Goal: Information Seeking & Learning: Learn about a topic

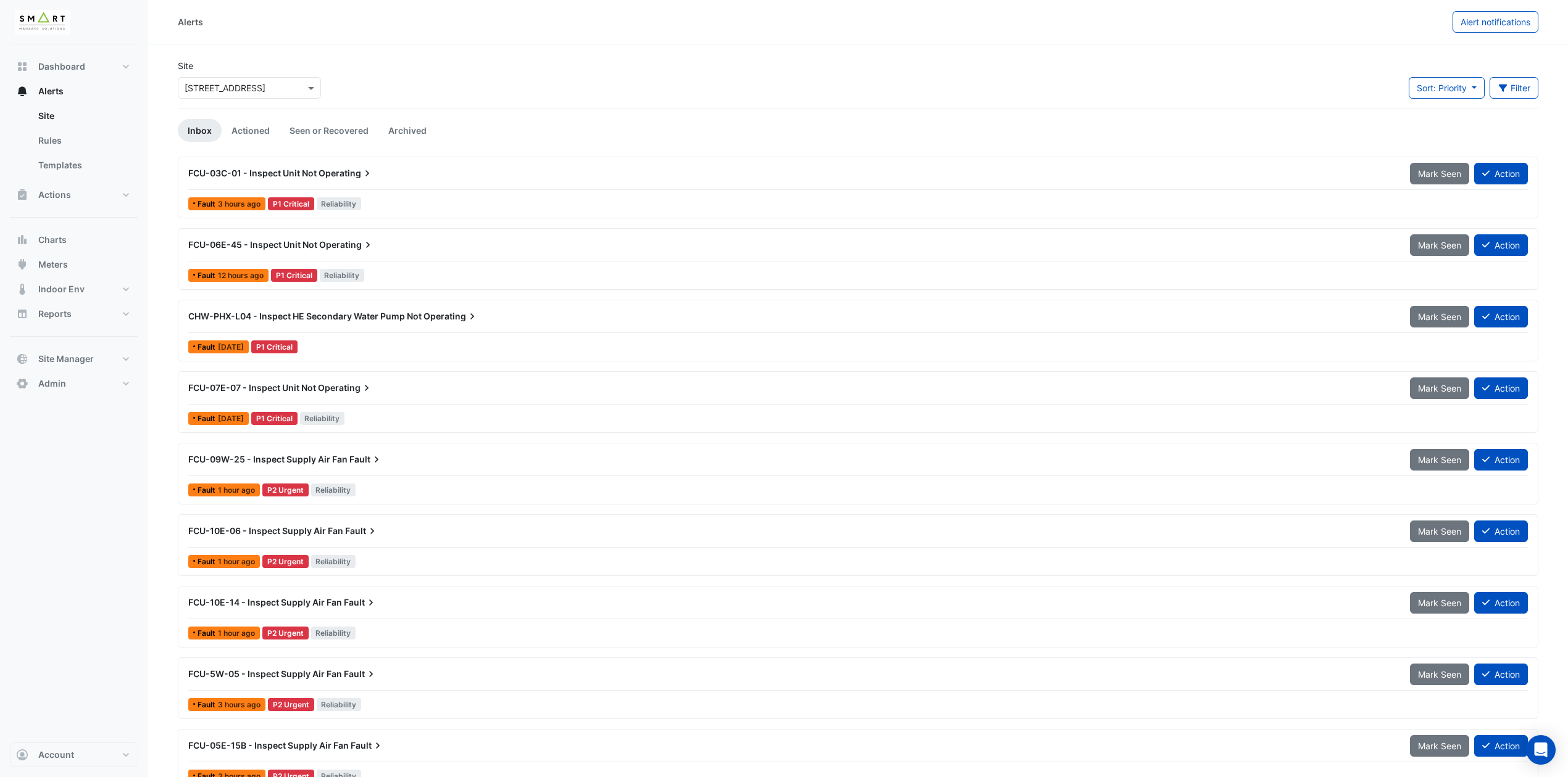
click at [394, 177] on div "FCU-03C-01 - Inspect Unit Not Operating" at bounding box center [791, 174] width 1207 height 12
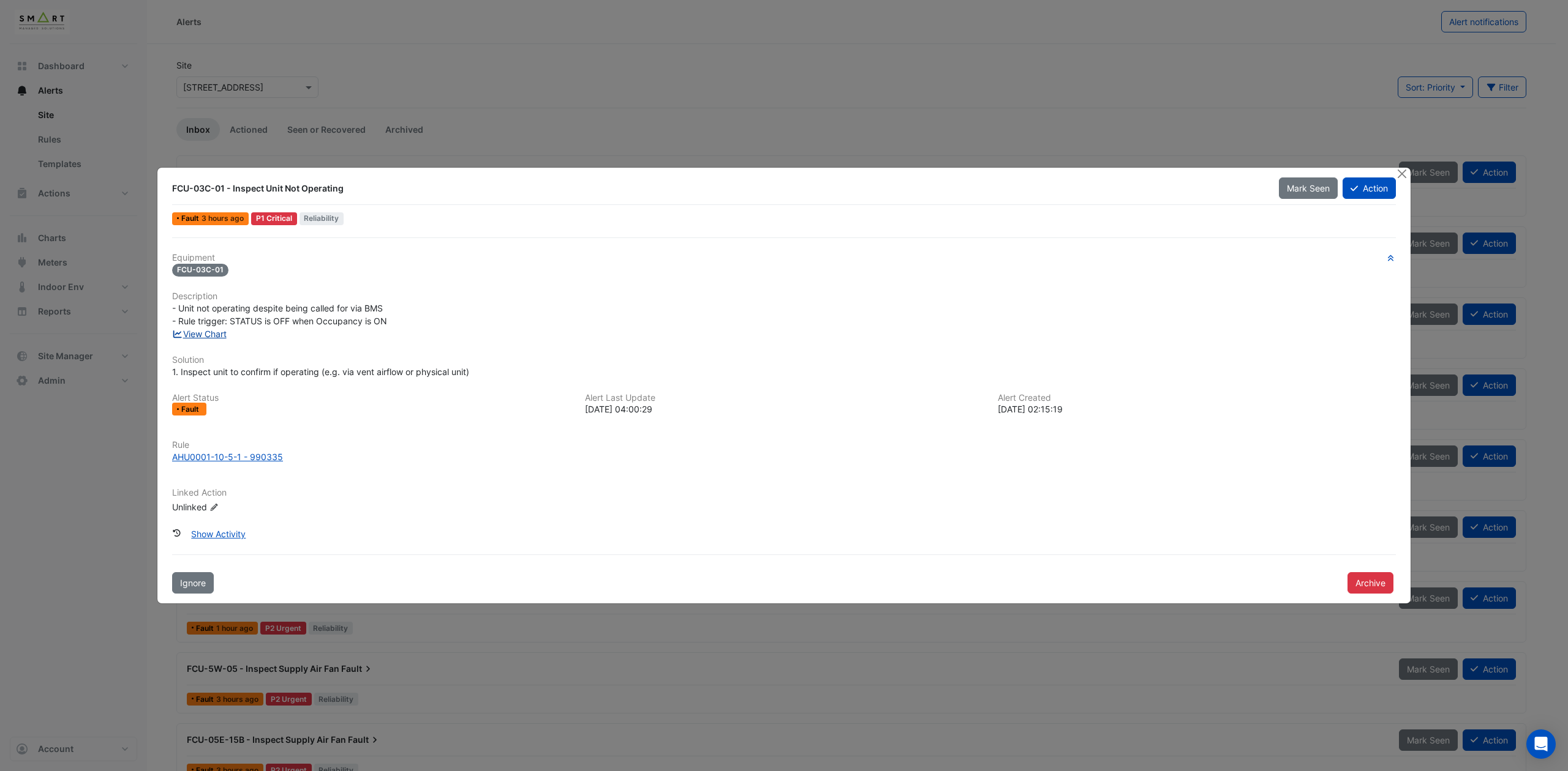
click at [212, 331] on link "View Chart" at bounding box center [199, 334] width 54 height 11
click at [1399, 178] on button "Close" at bounding box center [1401, 174] width 13 height 13
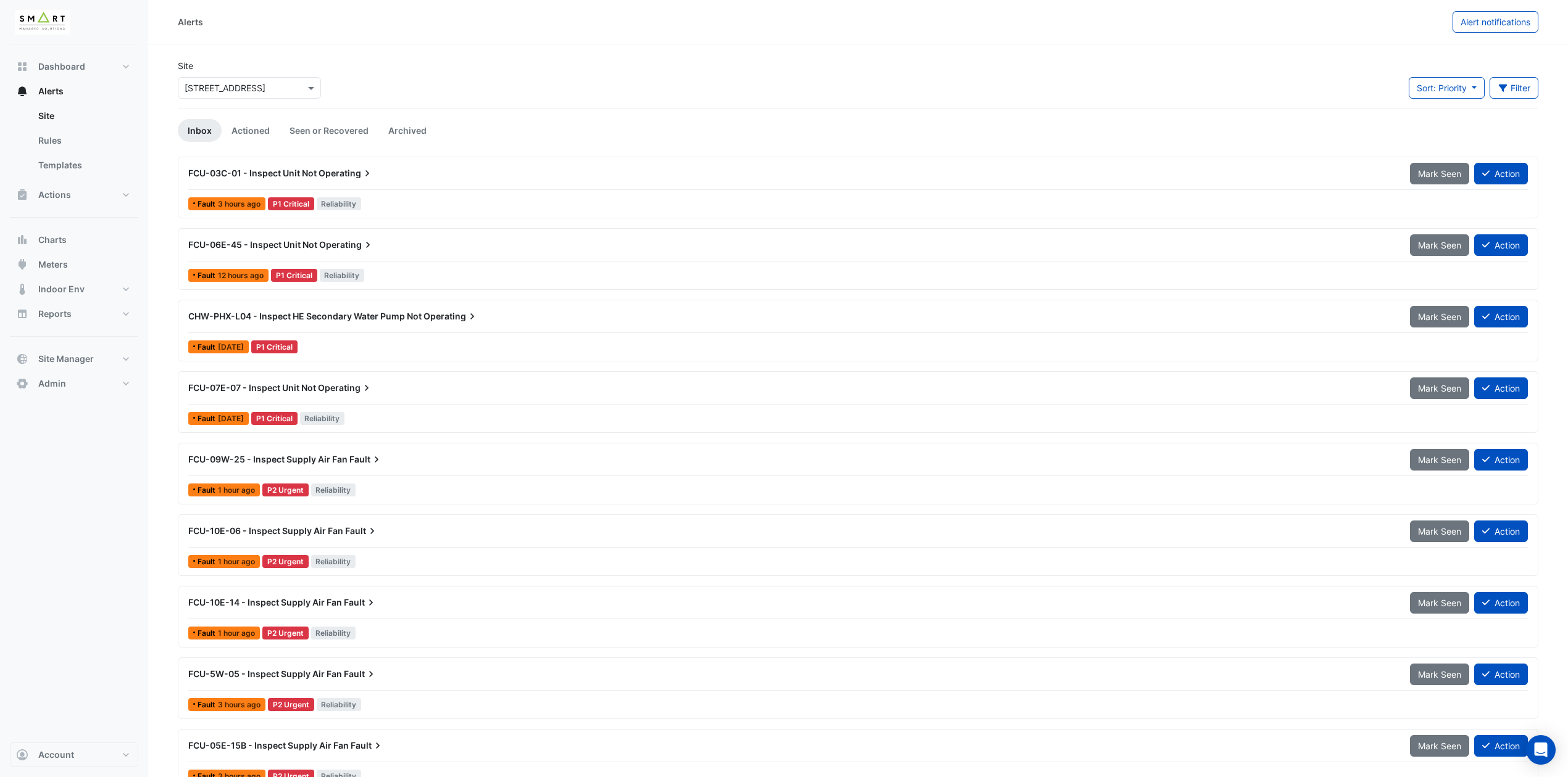
click at [336, 321] on span "CHW-PHX-L04 - Inspect HE Secondary Water Pump Not" at bounding box center [305, 316] width 233 height 11
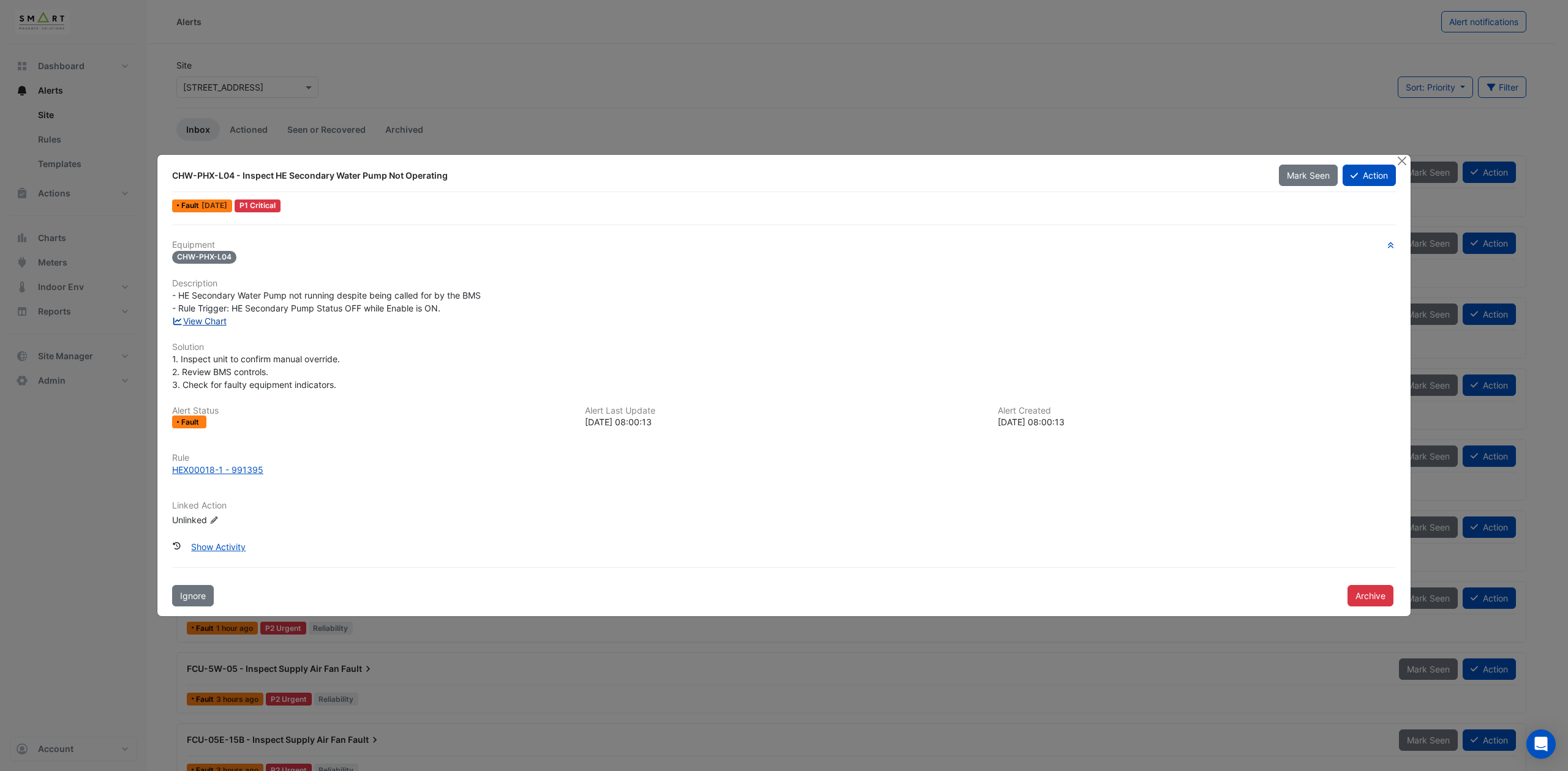
click at [221, 321] on link "View Chart" at bounding box center [199, 322] width 54 height 11
click at [1401, 165] on button "Close" at bounding box center [1401, 161] width 13 height 13
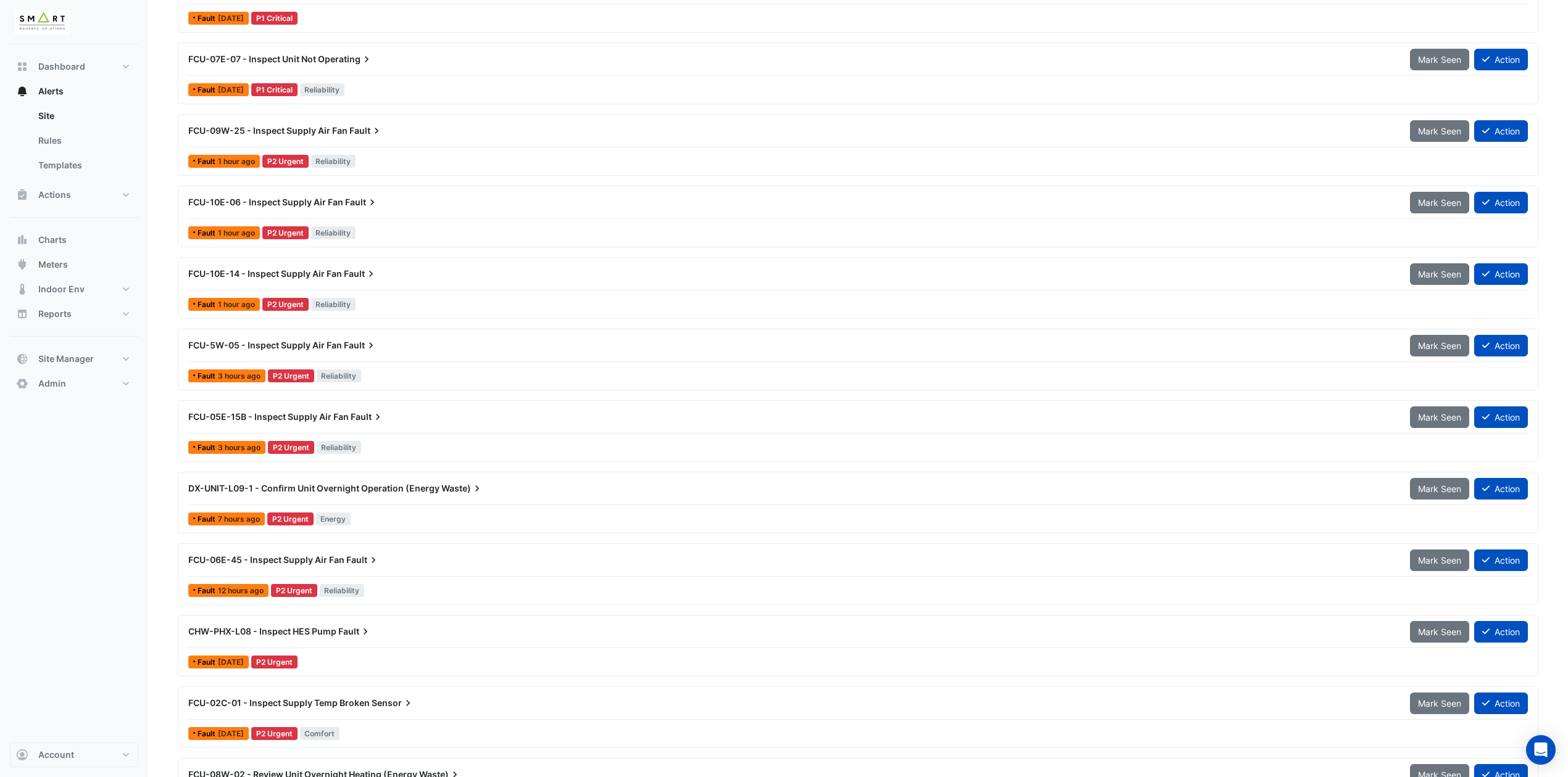
scroll to position [410, 0]
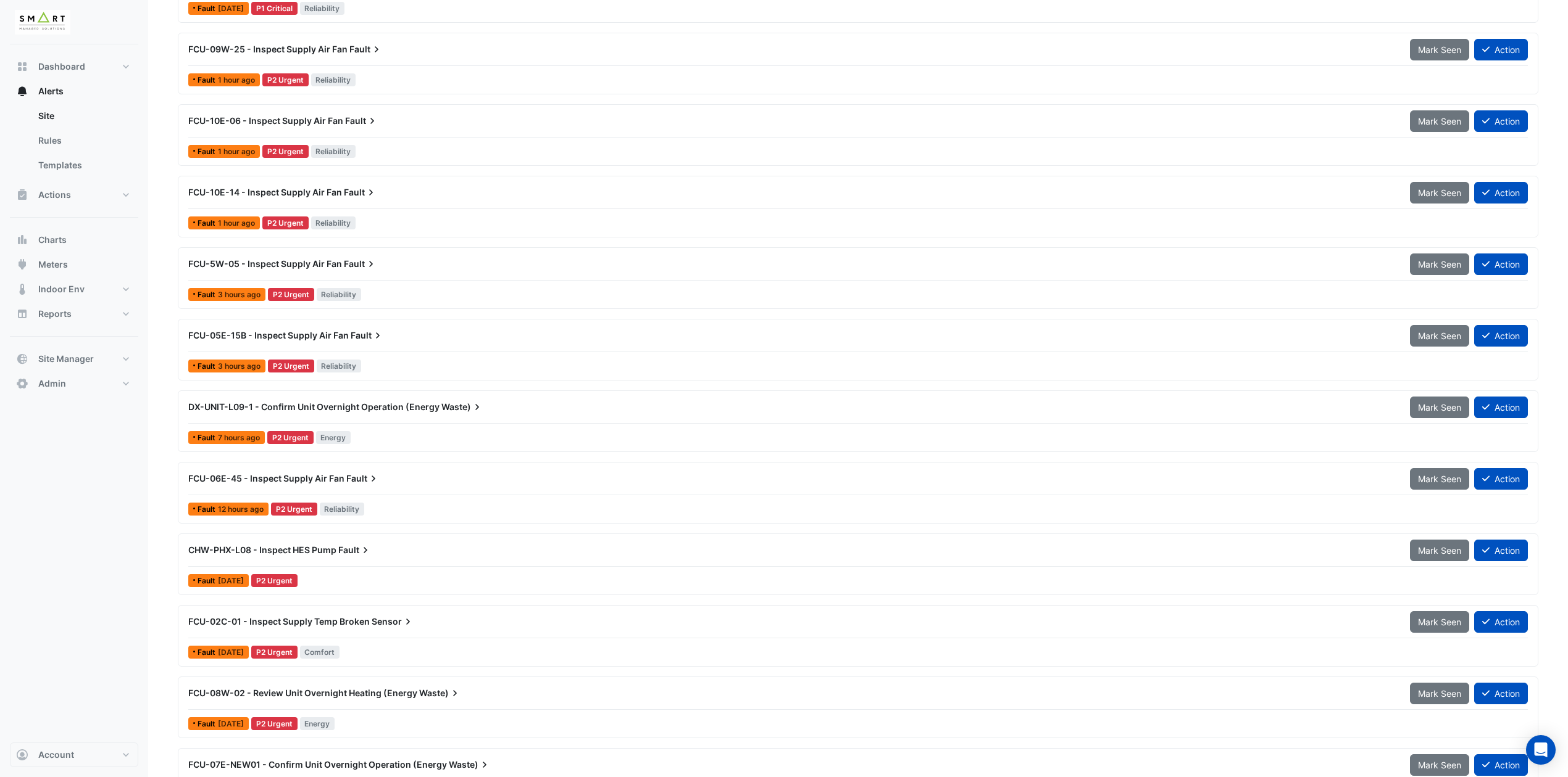
click at [357, 339] on span "Fault" at bounding box center [367, 336] width 33 height 12
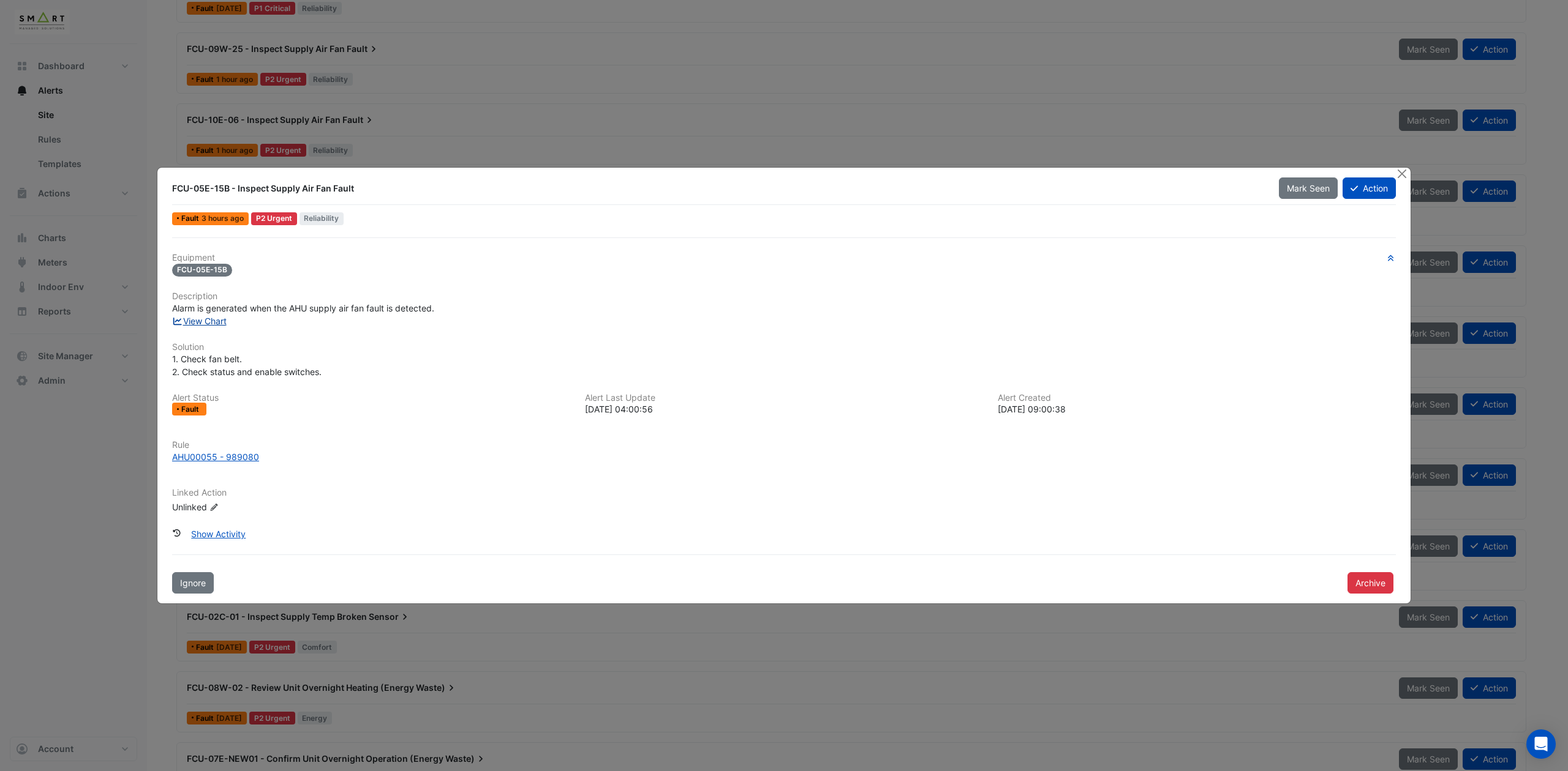
click at [208, 316] on link "View Chart" at bounding box center [199, 322] width 54 height 11
click at [1402, 175] on button "Close" at bounding box center [1401, 174] width 13 height 13
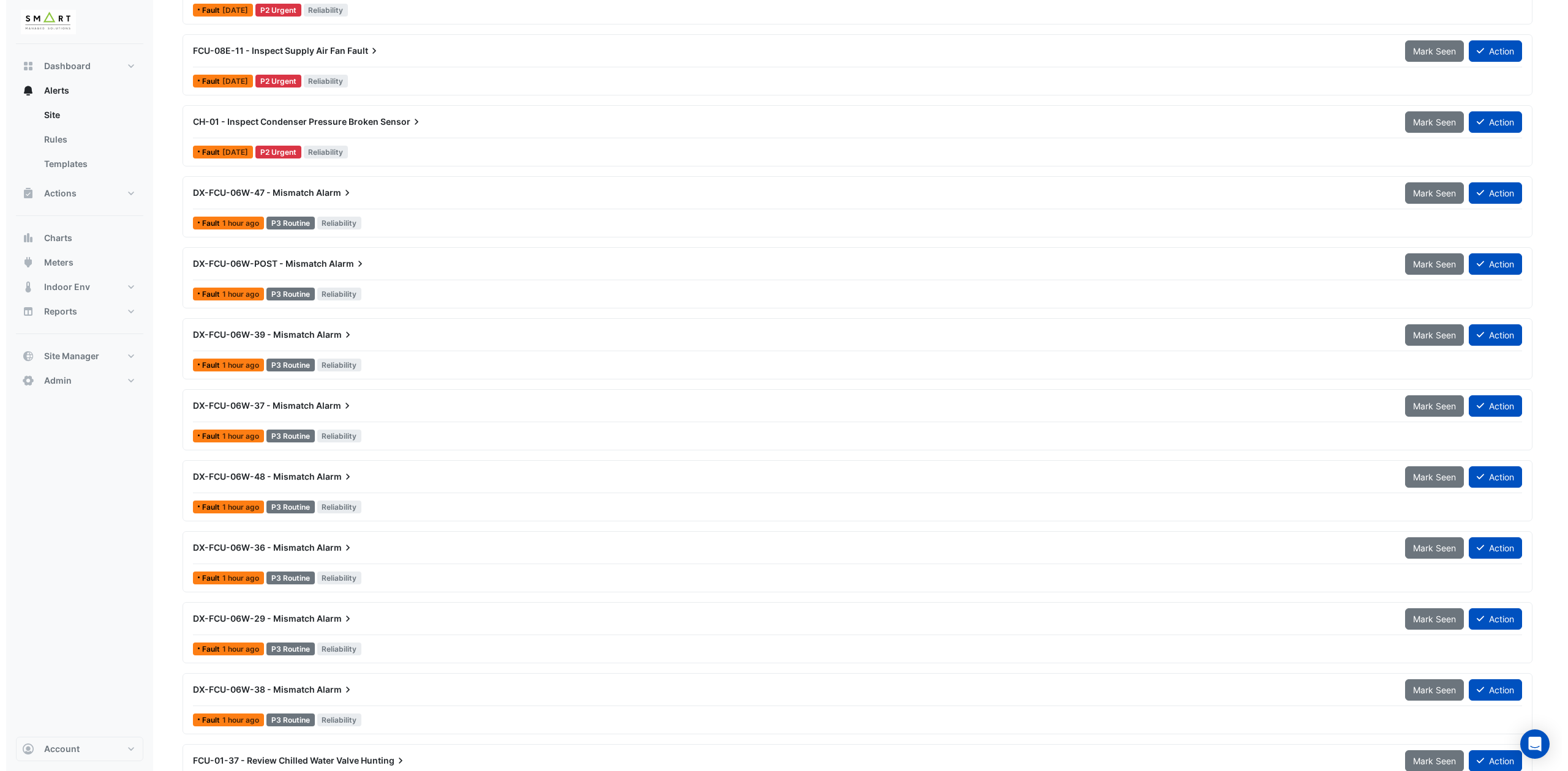
scroll to position [1795, 0]
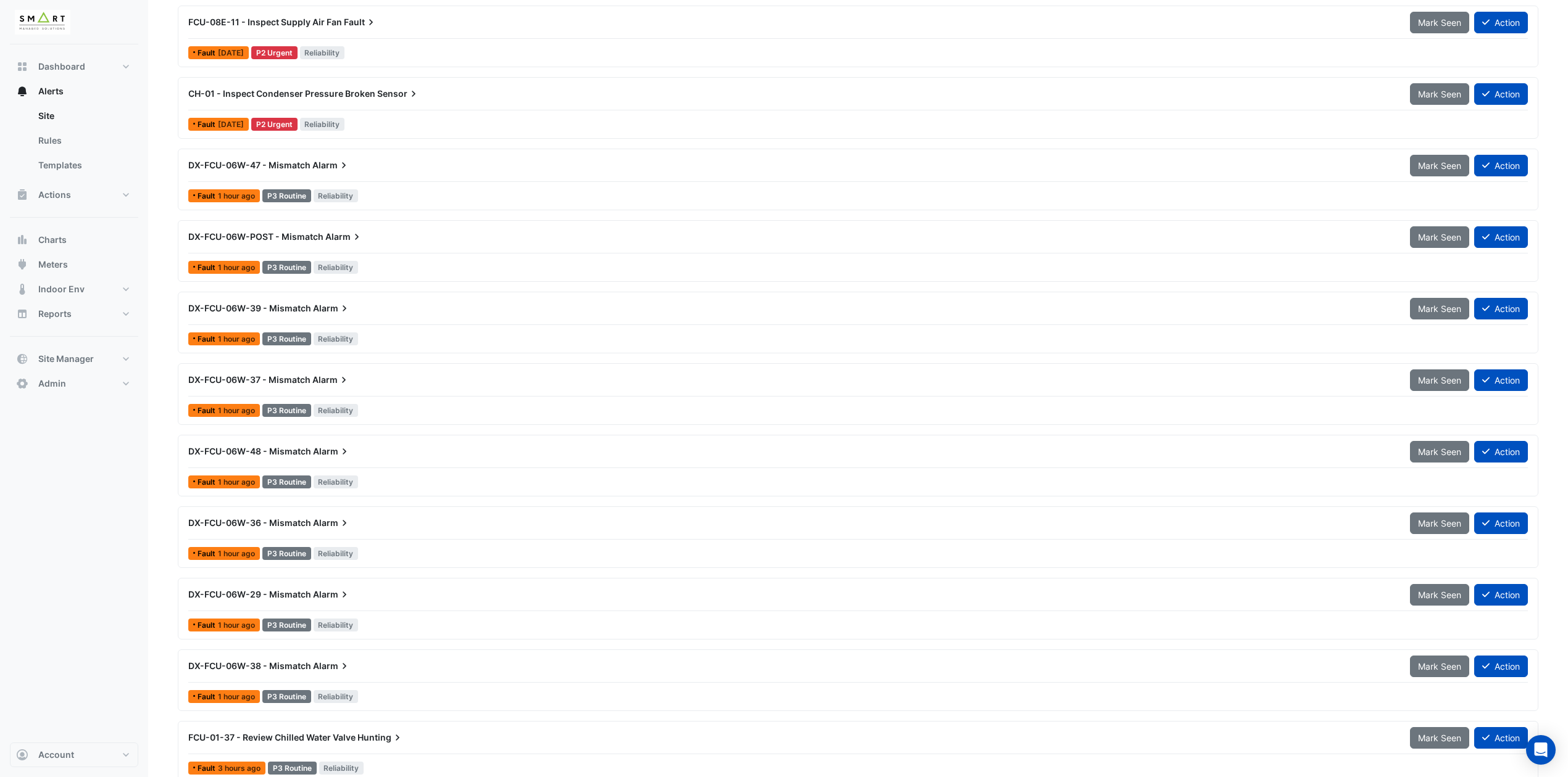
click at [301, 528] on span "DX-FCU-06W-36 - Mismatch" at bounding box center [249, 523] width 123 height 11
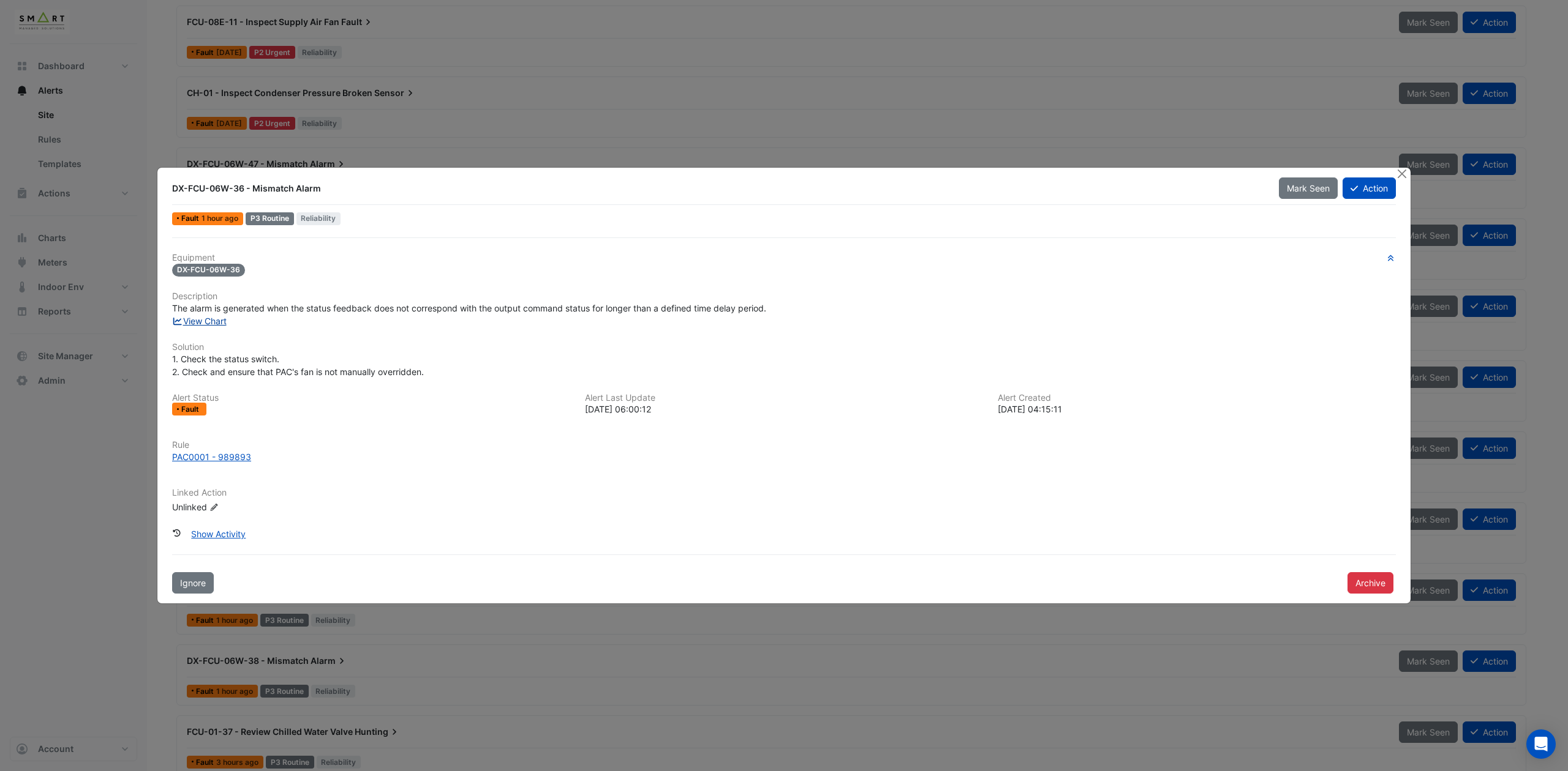
click at [221, 319] on link "View Chart" at bounding box center [199, 322] width 54 height 11
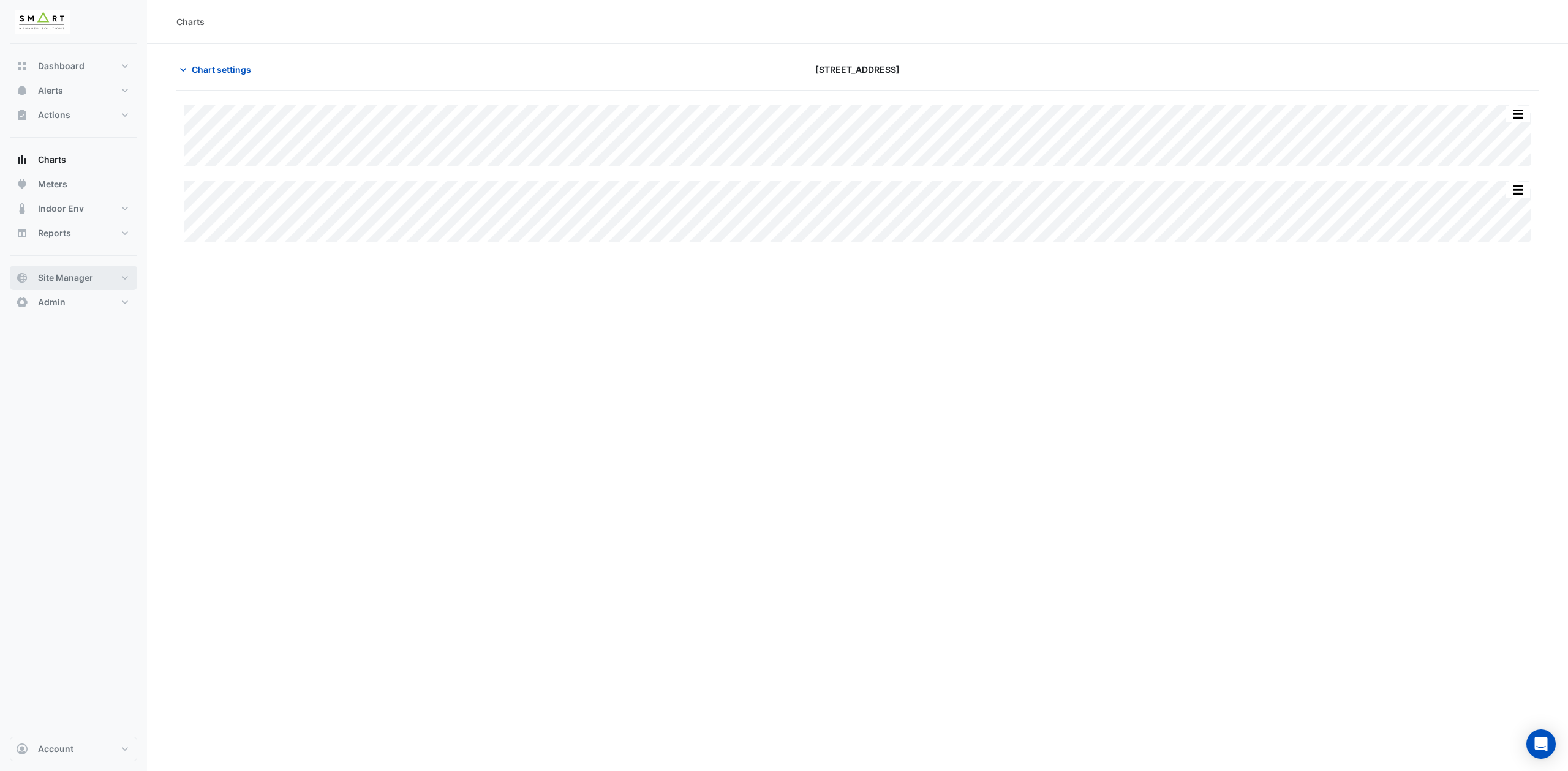
click at [125, 279] on button "Site Manager" at bounding box center [74, 278] width 127 height 25
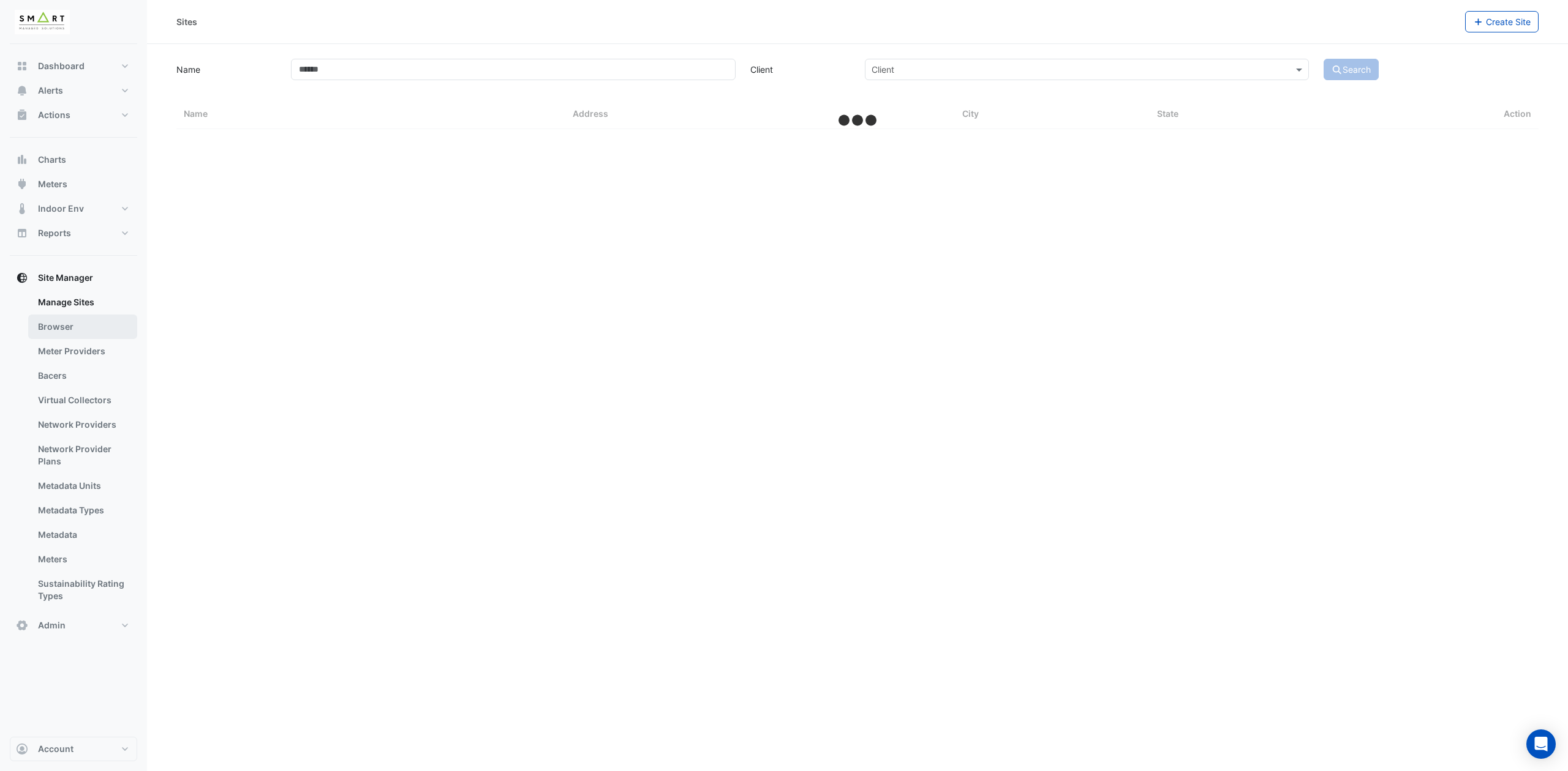
select select "***"
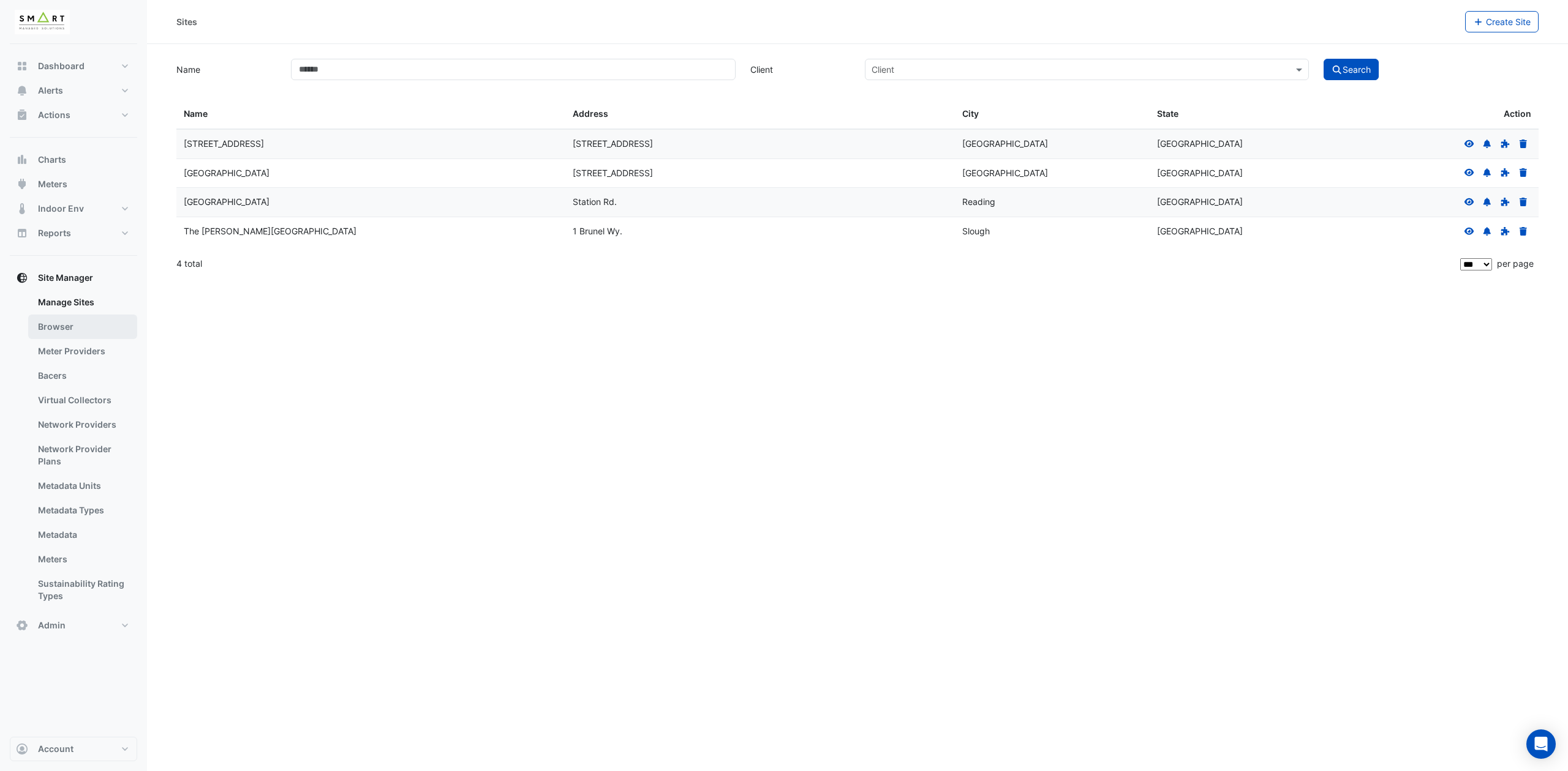
click at [62, 333] on link "Browser" at bounding box center [83, 327] width 109 height 25
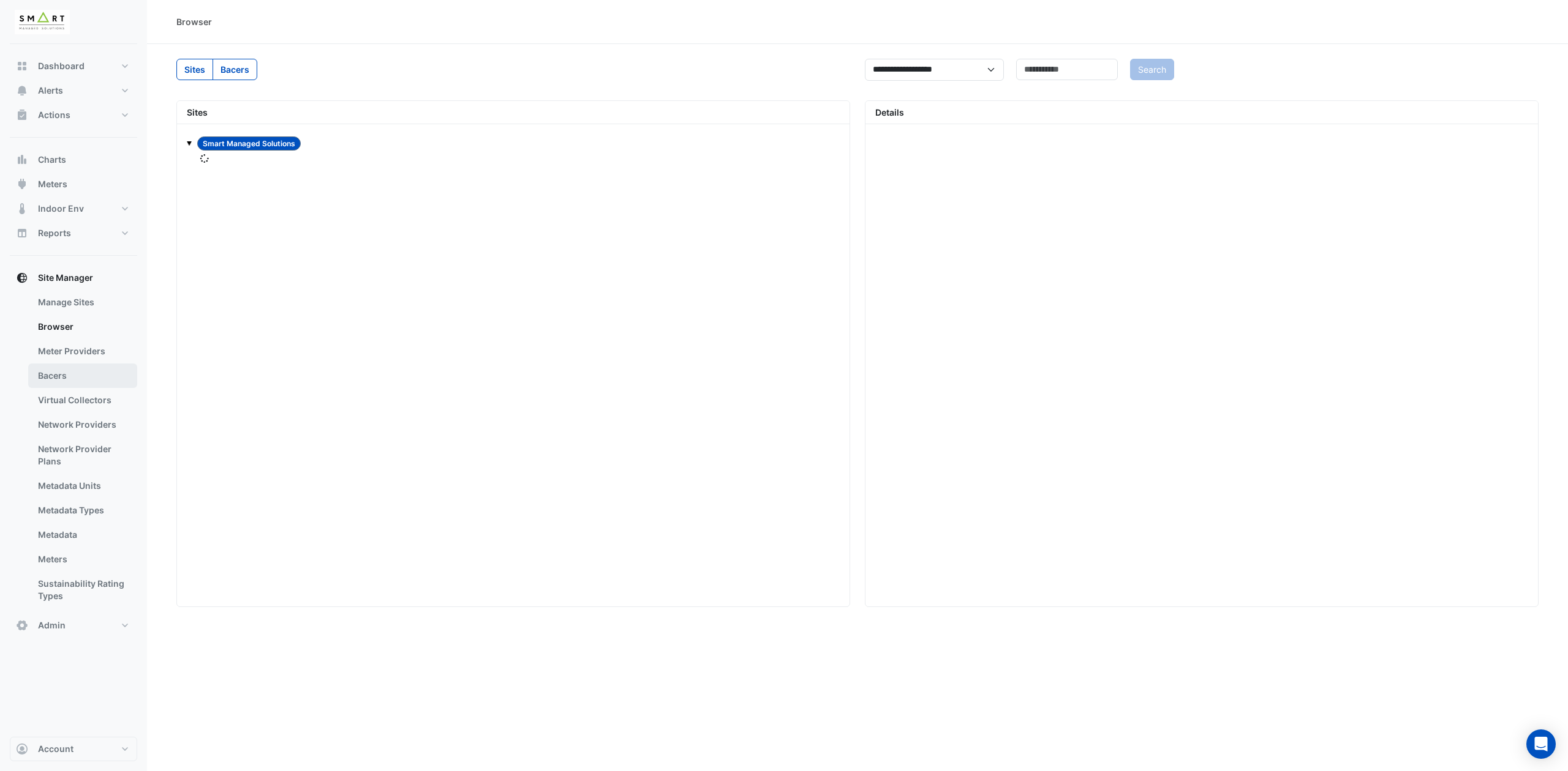
click at [53, 383] on link "Bacers" at bounding box center [83, 376] width 109 height 25
click at [1188, 78] on span at bounding box center [1190, 79] width 15 height 13
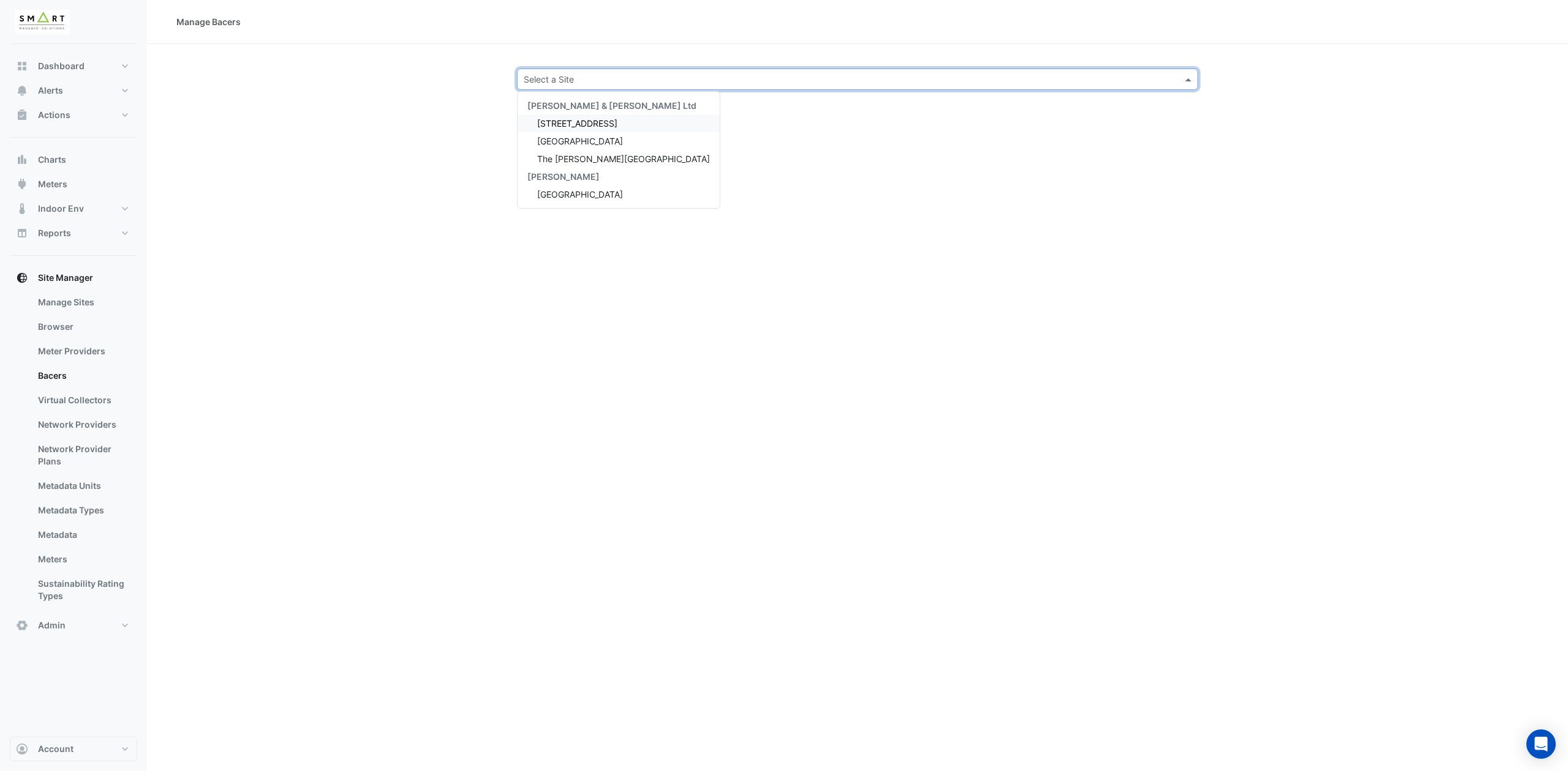
click at [596, 123] on span "[STREET_ADDRESS]" at bounding box center [577, 123] width 80 height 11
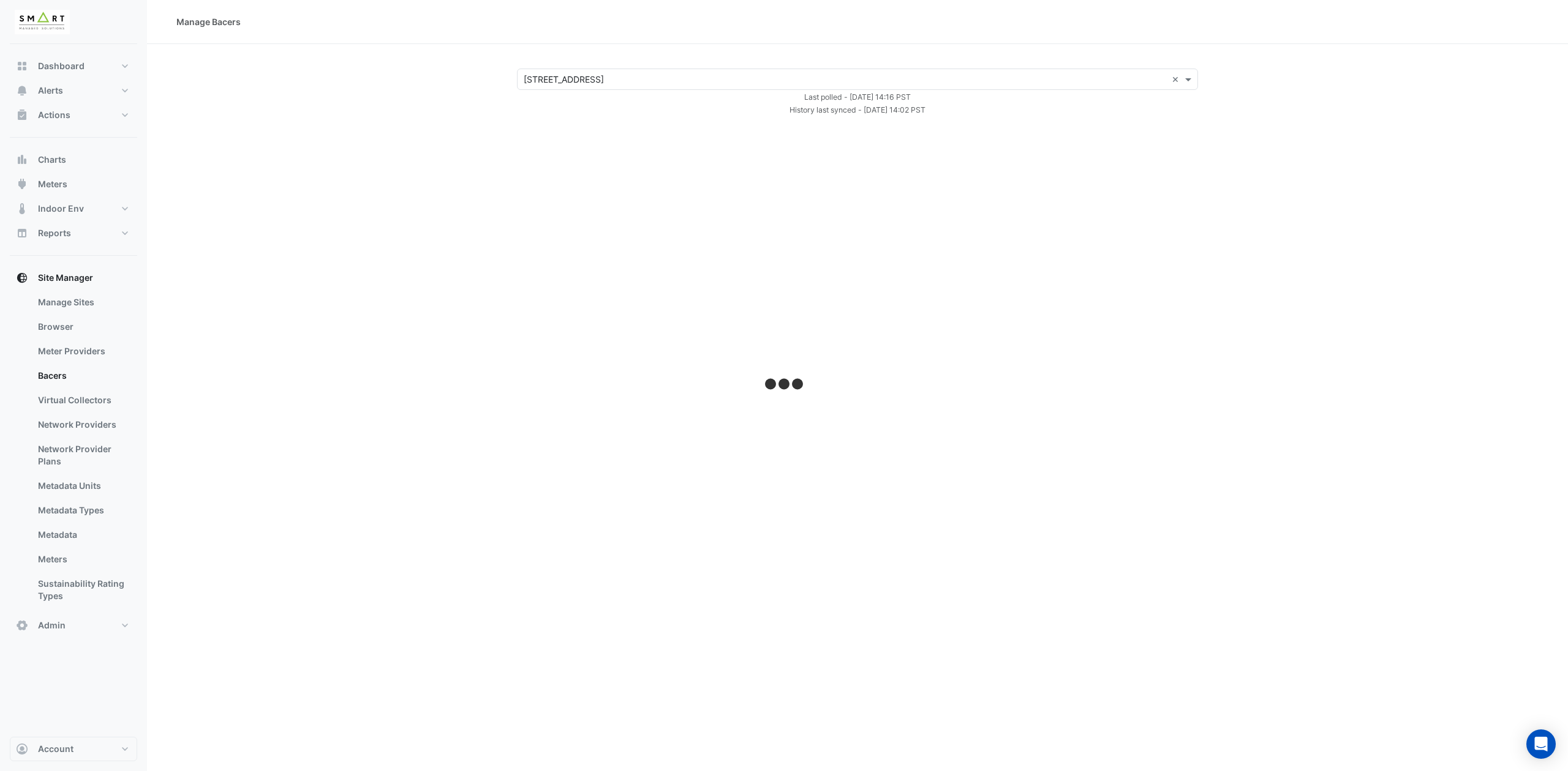
select select "***"
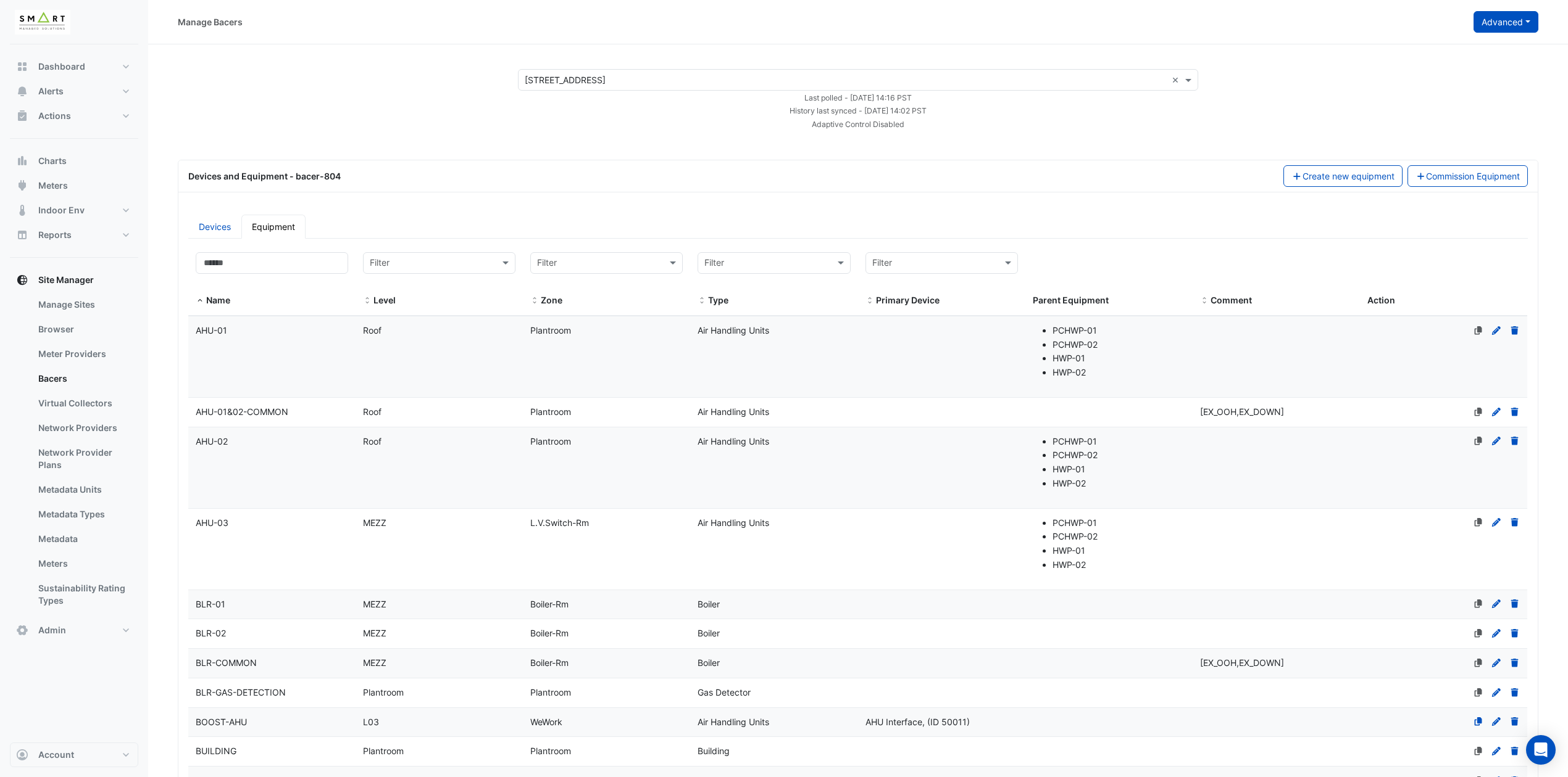
click at [1517, 23] on button "Advanced" at bounding box center [1505, 22] width 65 height 22
click at [1471, 67] on span "View scan history" at bounding box center [1437, 66] width 70 height 11
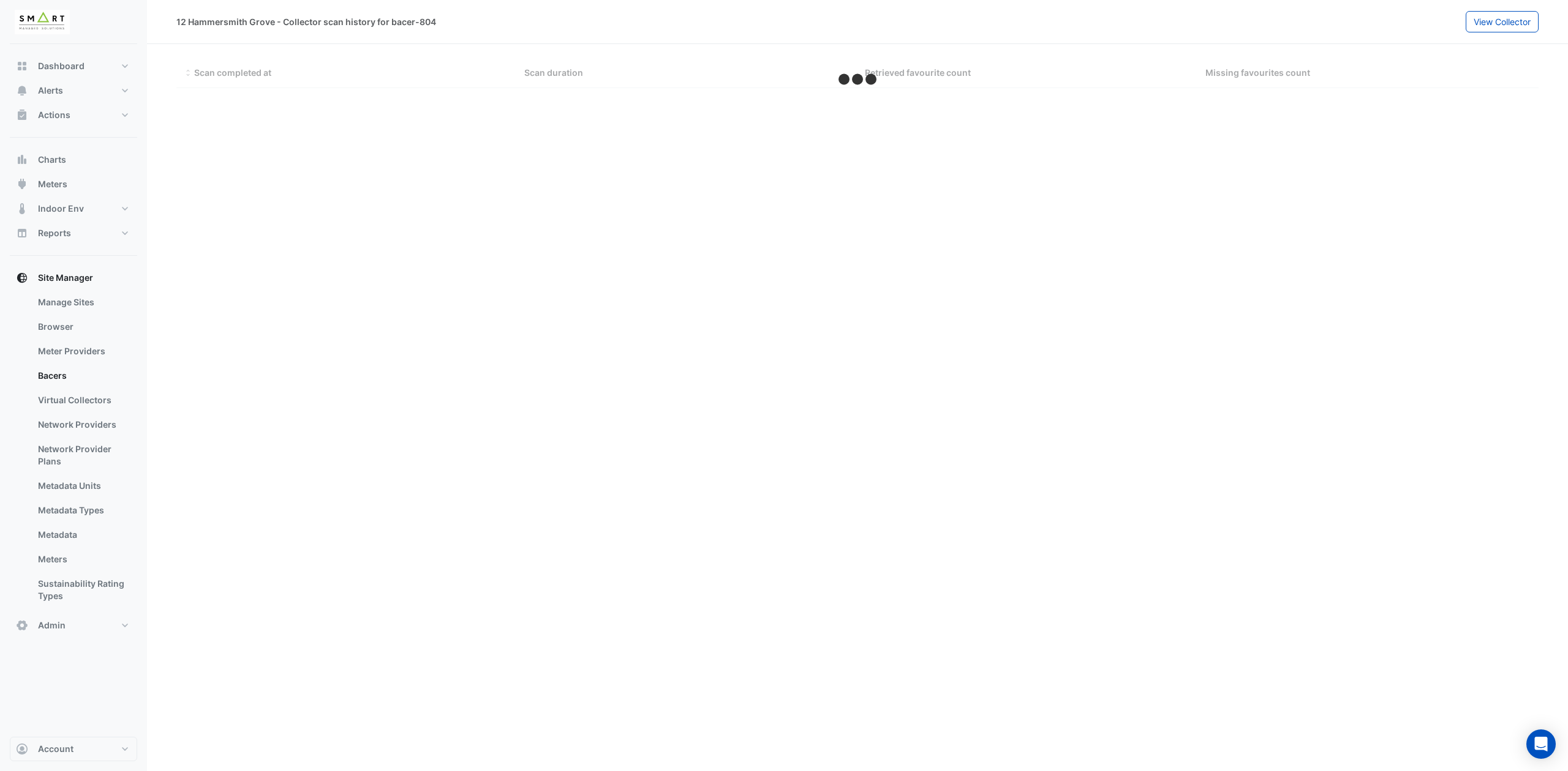
select select "***"
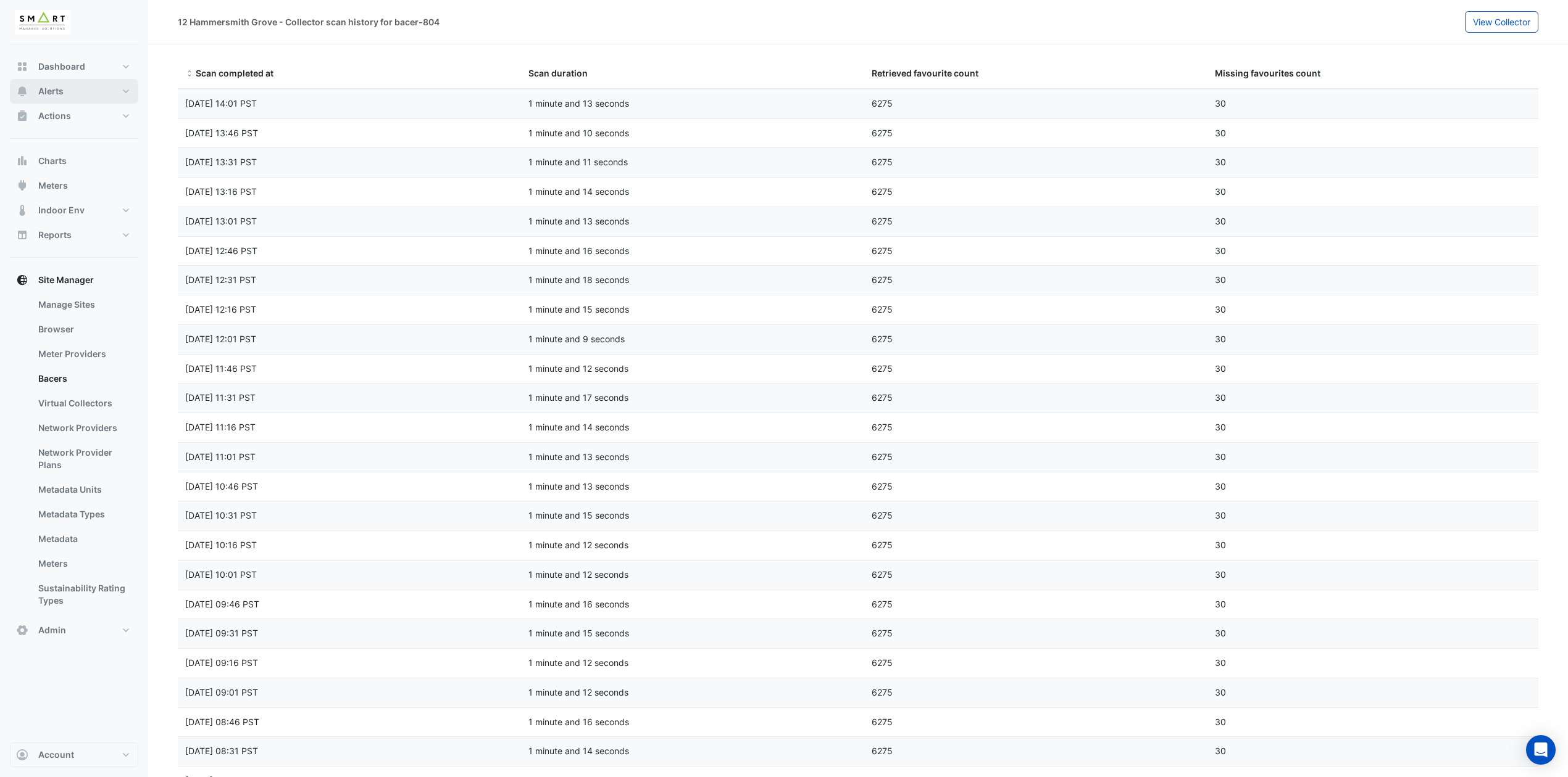
click at [55, 93] on span "Alerts" at bounding box center [51, 91] width 25 height 12
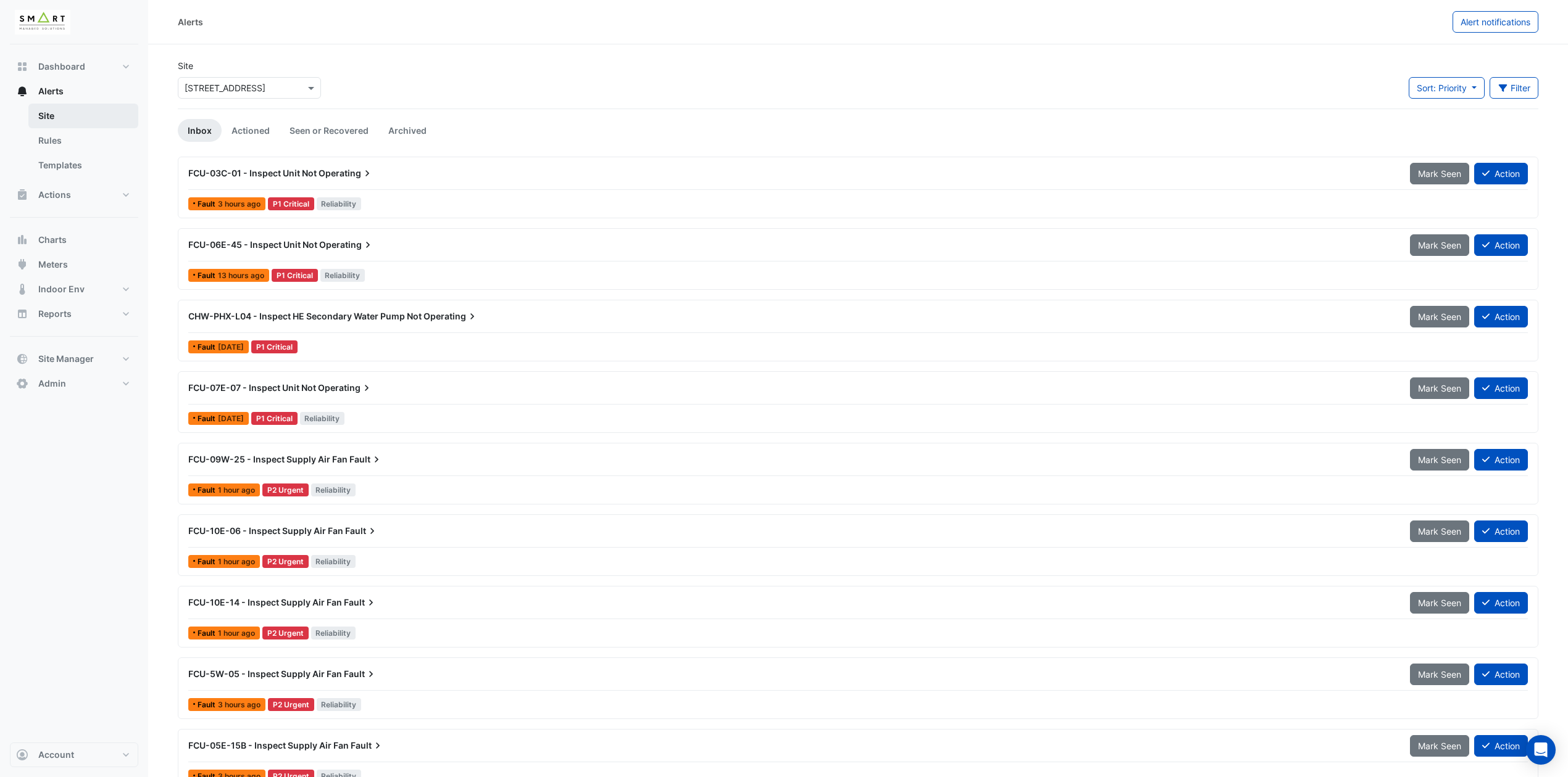
click at [67, 113] on link "Site" at bounding box center [83, 116] width 110 height 25
click at [56, 134] on link "Rules" at bounding box center [83, 140] width 110 height 25
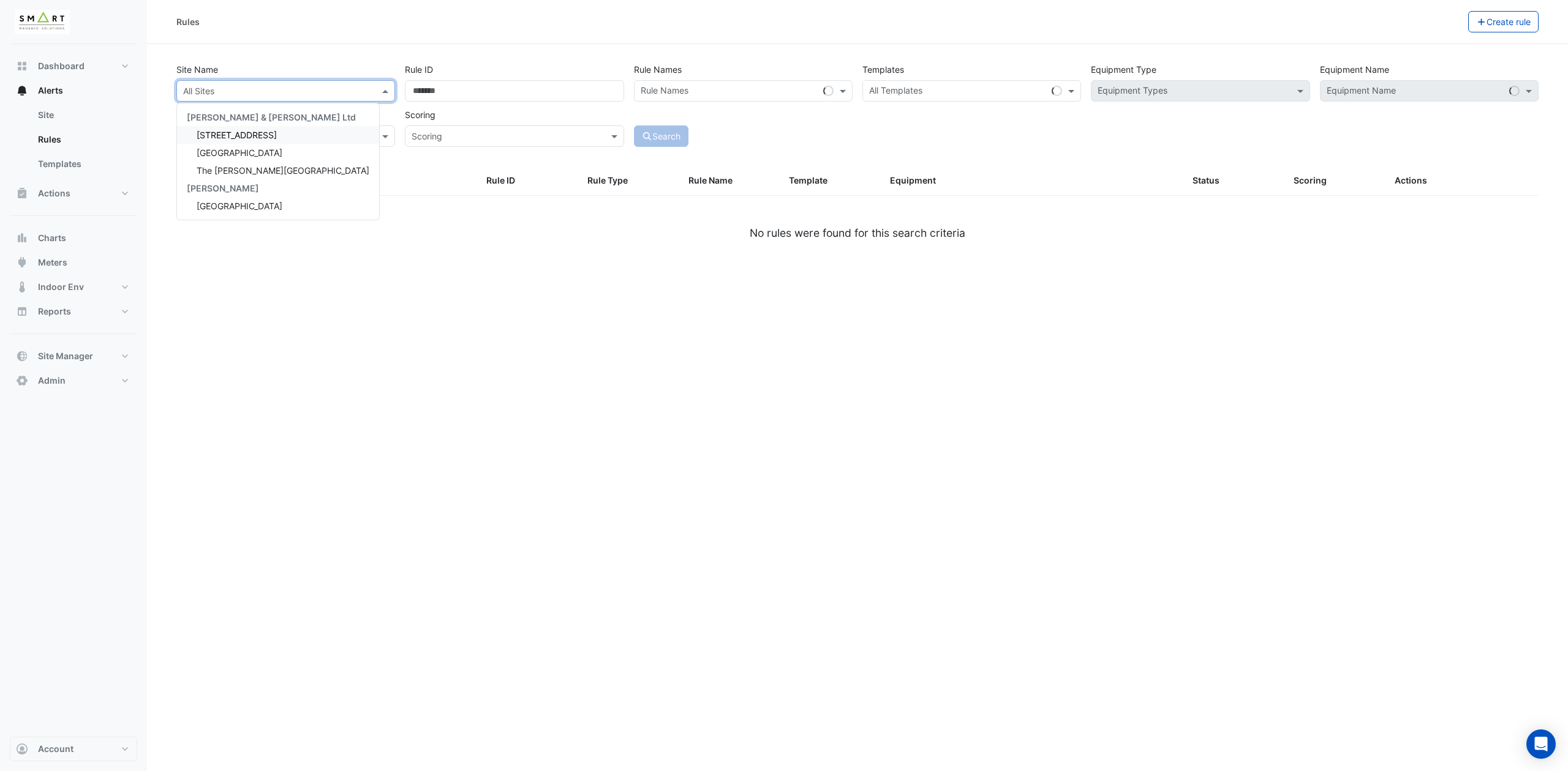
click at [298, 92] on input "text" at bounding box center [273, 91] width 181 height 13
click at [245, 138] on span "[STREET_ADDRESS]" at bounding box center [237, 135] width 80 height 11
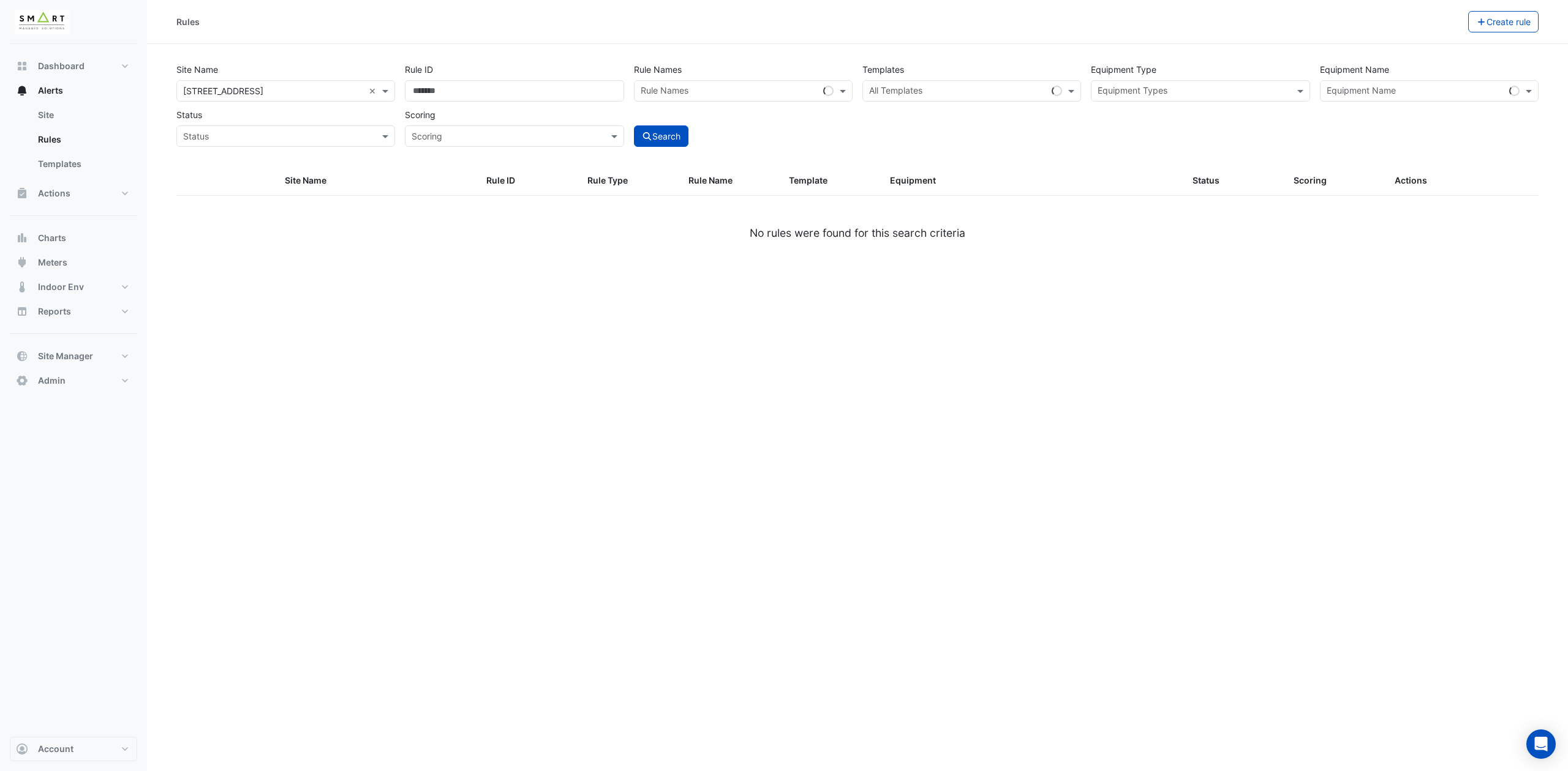
click at [692, 140] on div "Search" at bounding box center [743, 126] width 228 height 43
click at [679, 141] on button "Search" at bounding box center [661, 136] width 55 height 21
select select "***"
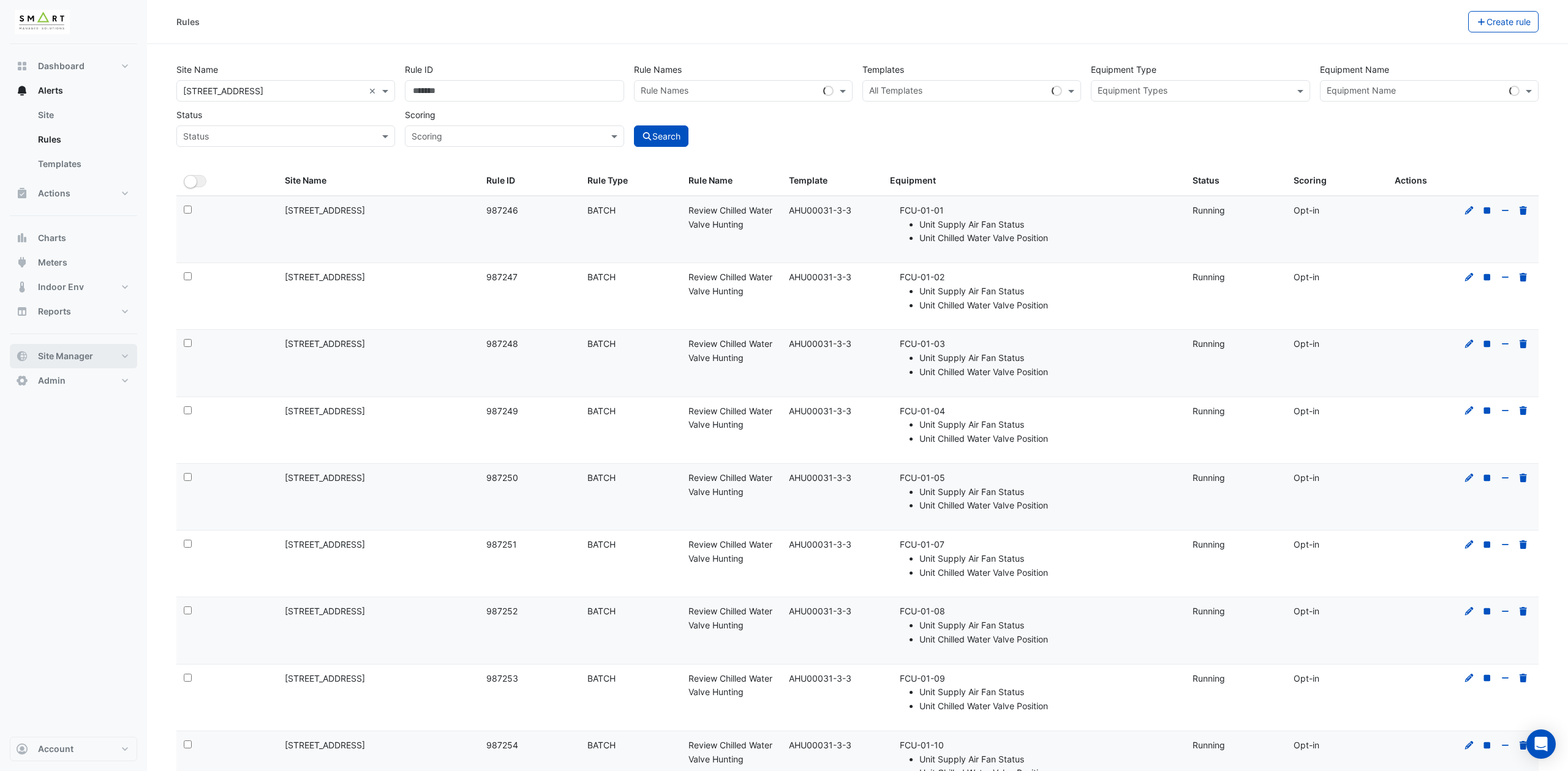
click at [129, 351] on button "Site Manager" at bounding box center [74, 356] width 127 height 25
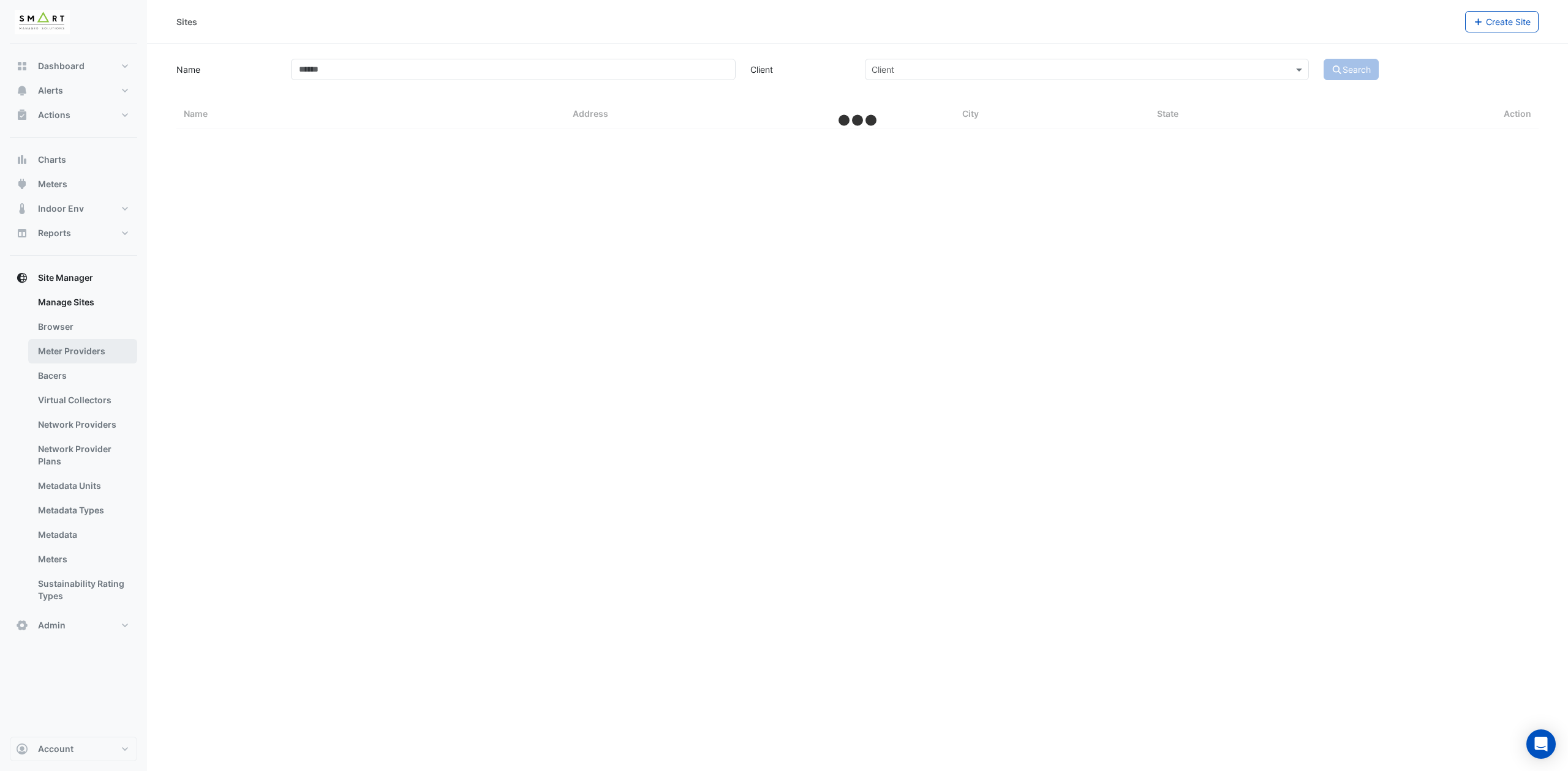
select select "***"
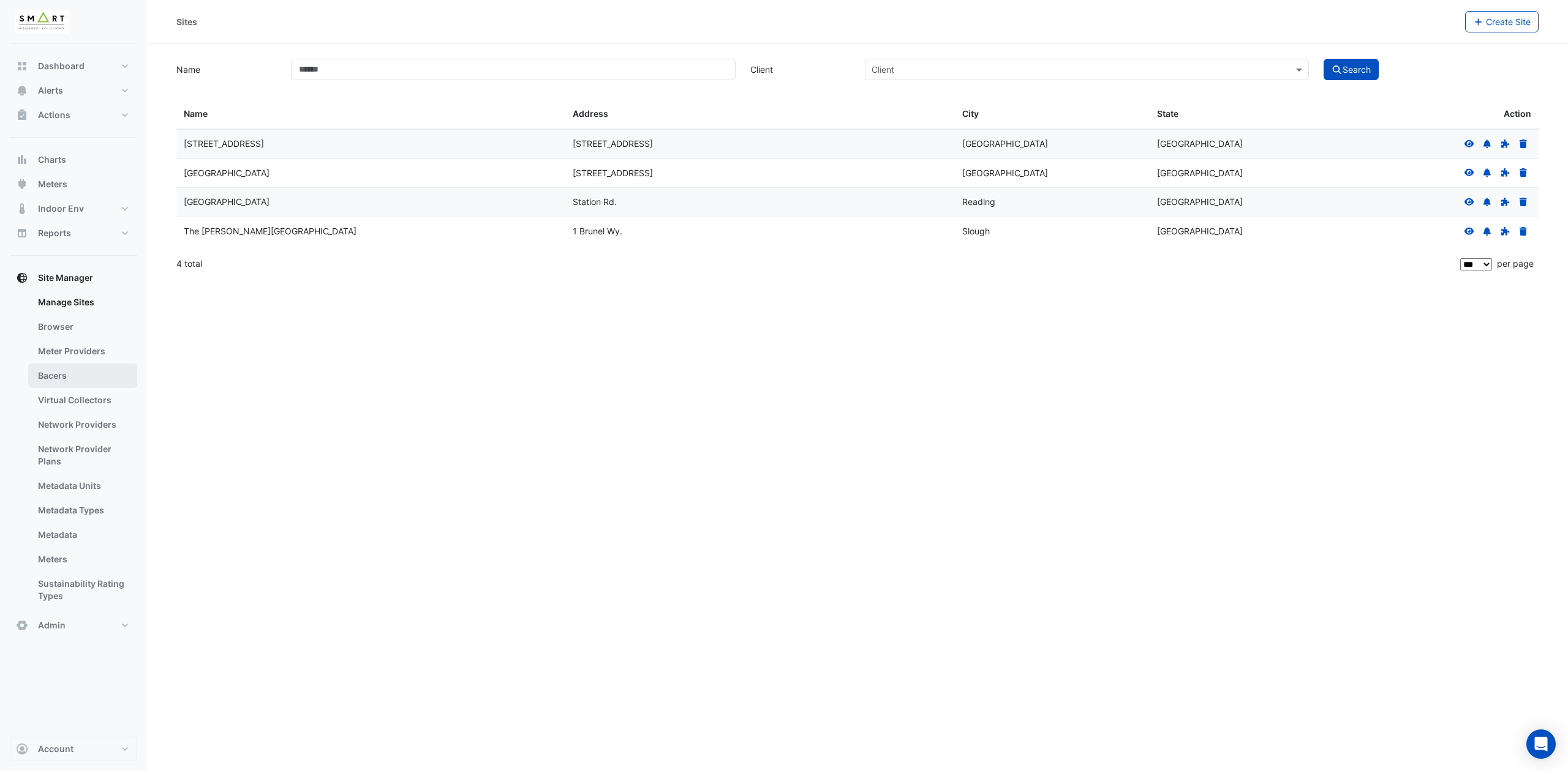
click at [78, 383] on link "Bacers" at bounding box center [83, 376] width 109 height 25
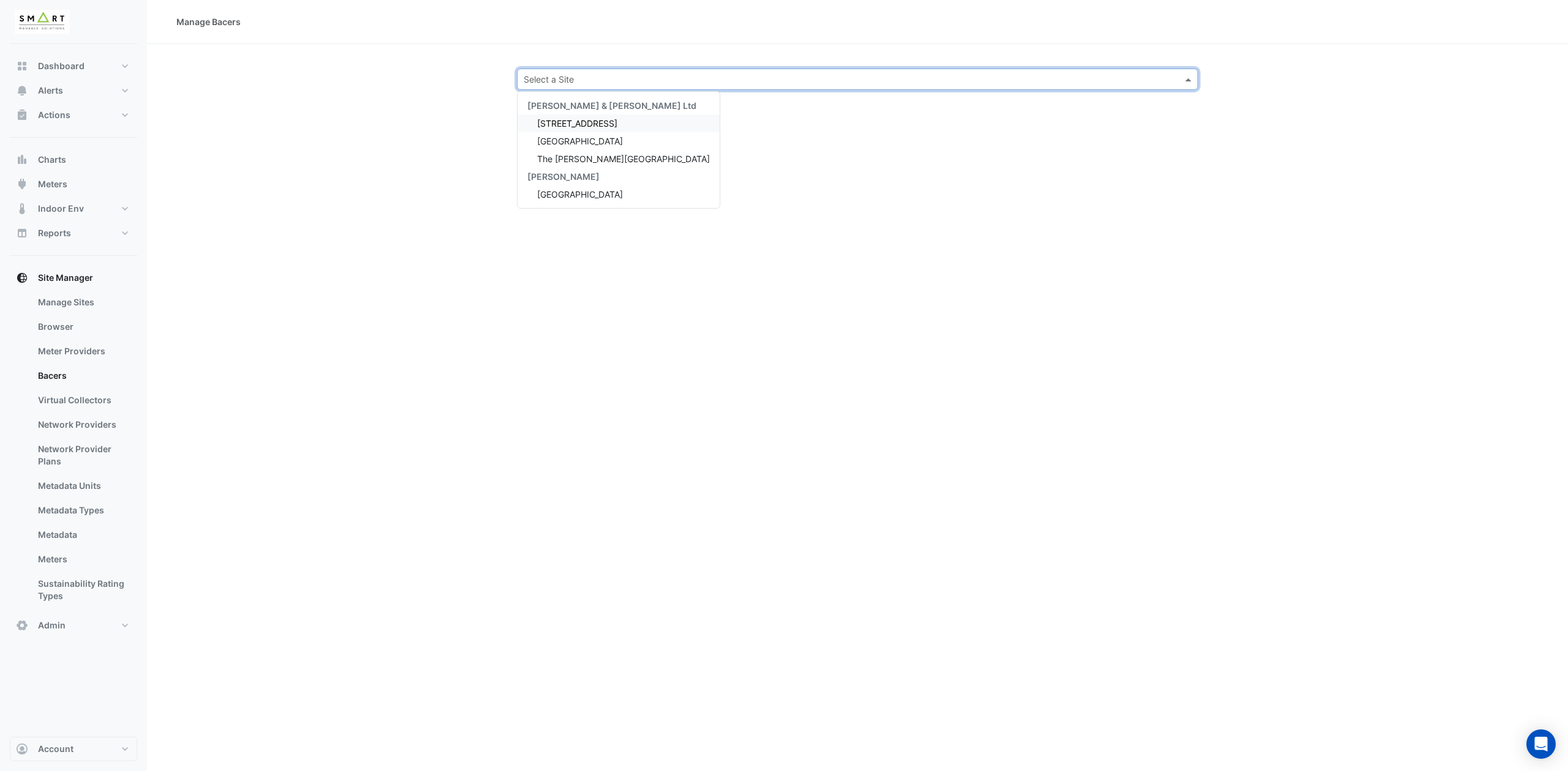
click at [578, 83] on input "text" at bounding box center [845, 80] width 643 height 13
click at [565, 119] on span "[STREET_ADDRESS]" at bounding box center [577, 123] width 80 height 11
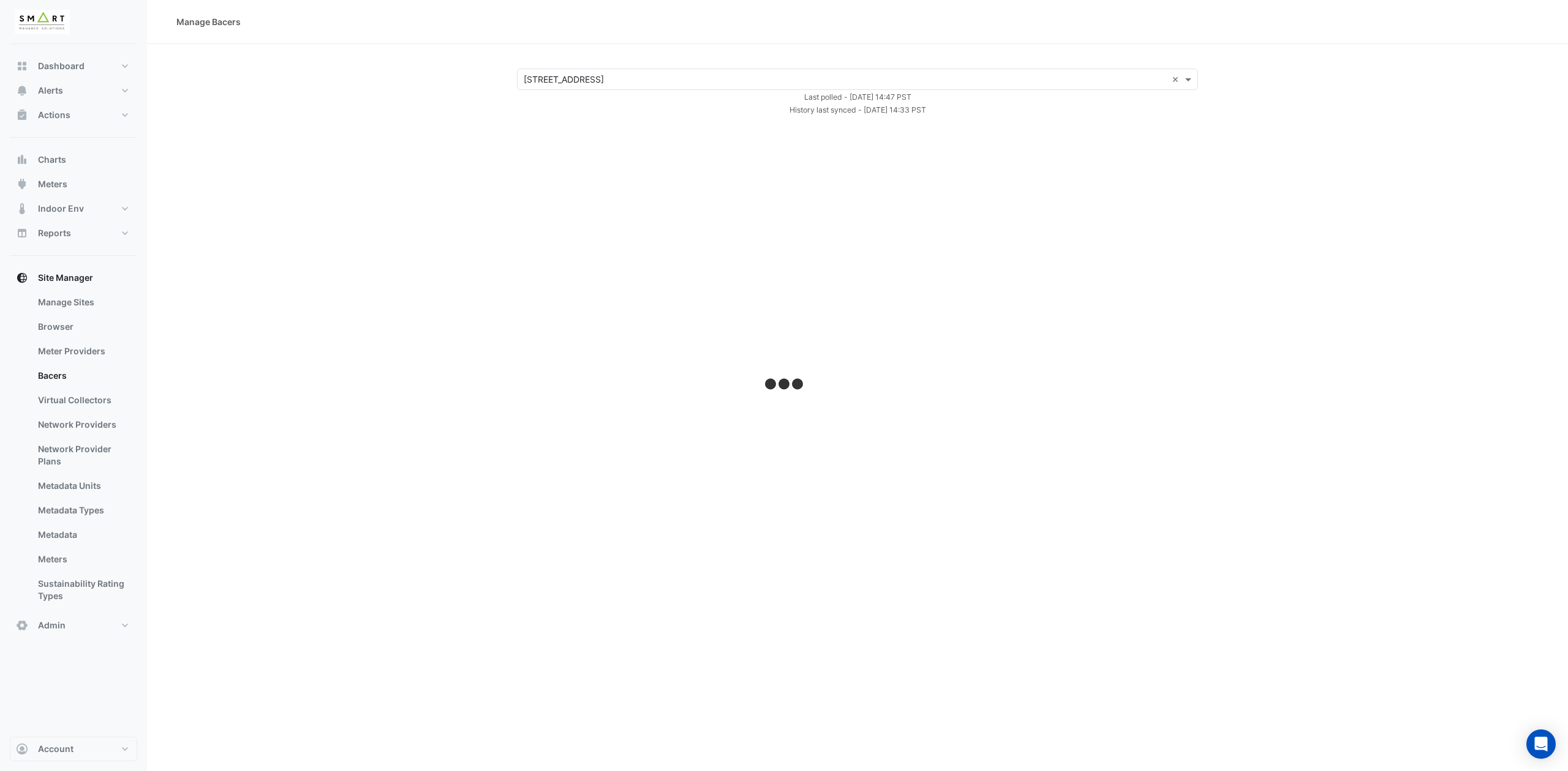
select select "***"
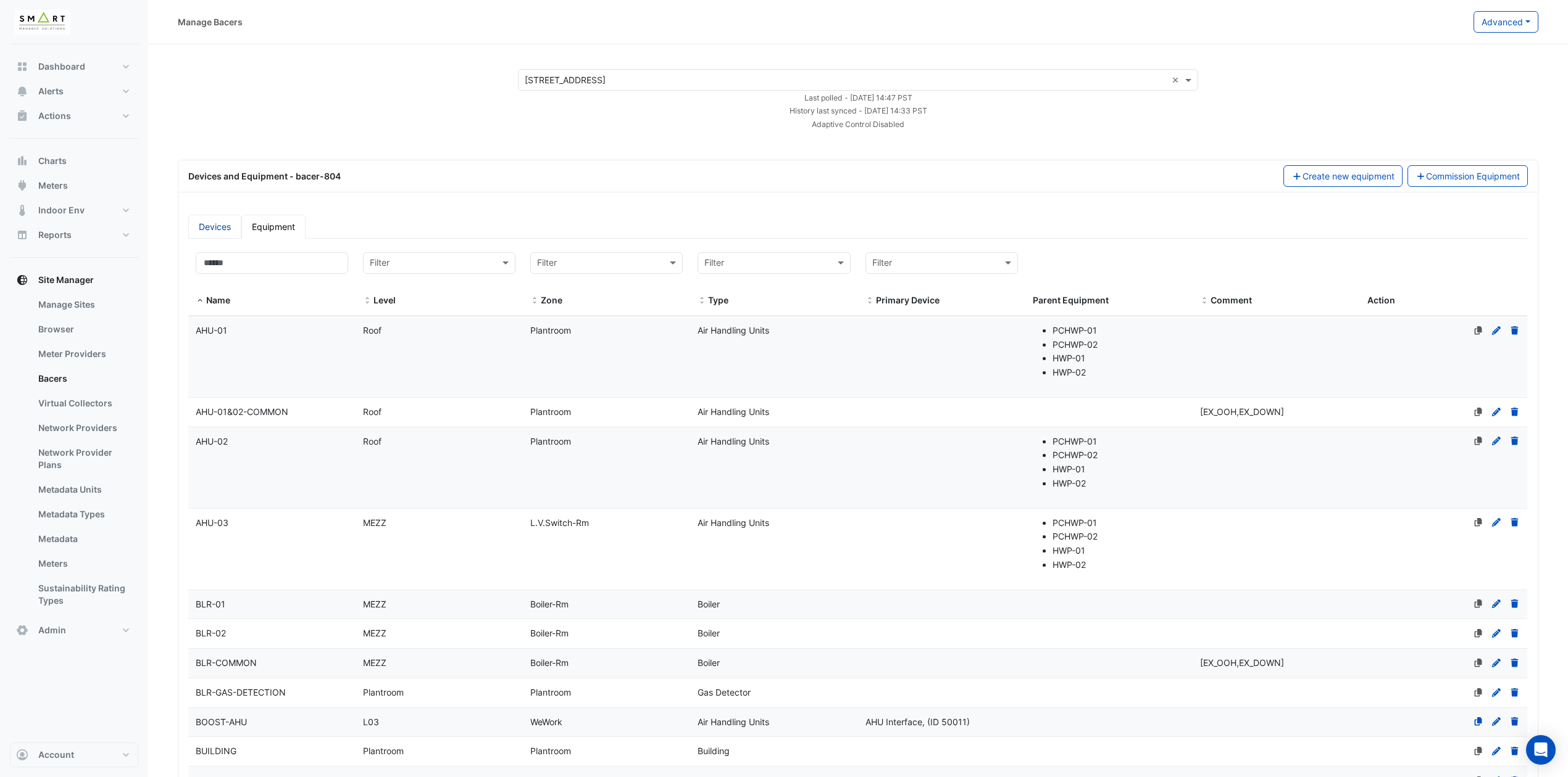
click at [202, 221] on link "Devices" at bounding box center [215, 226] width 53 height 24
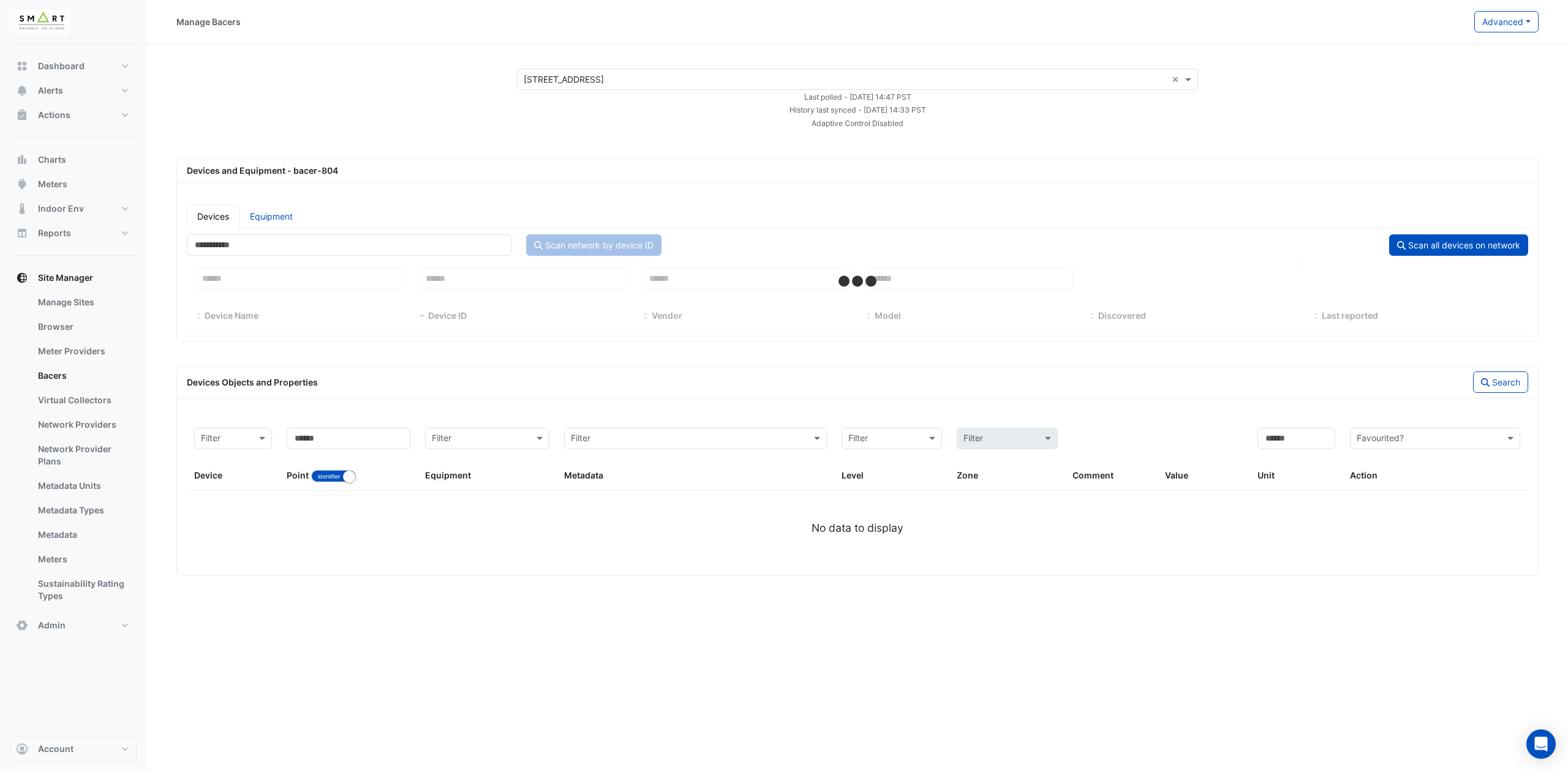
select select "***"
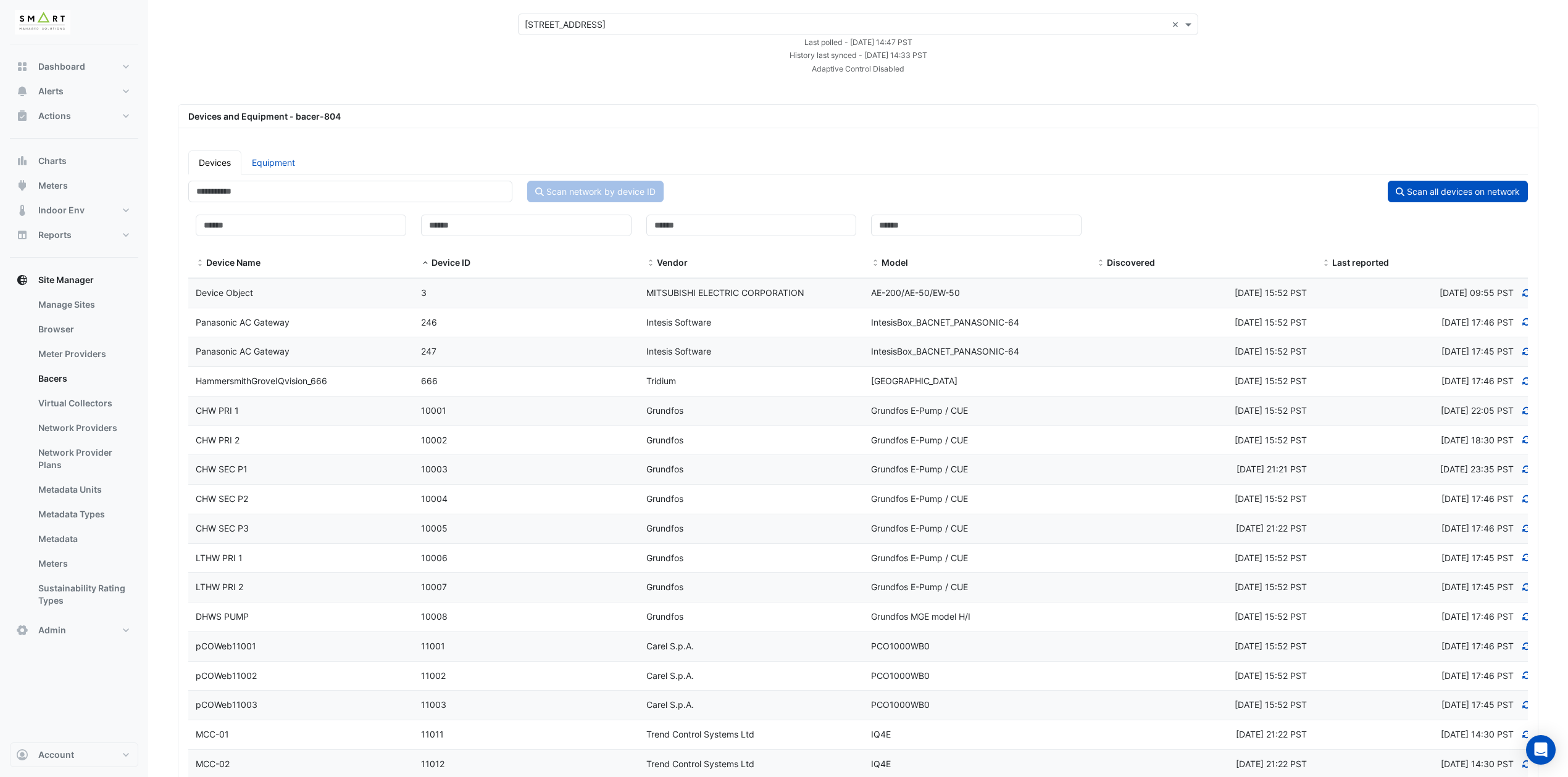
scroll to position [48, 0]
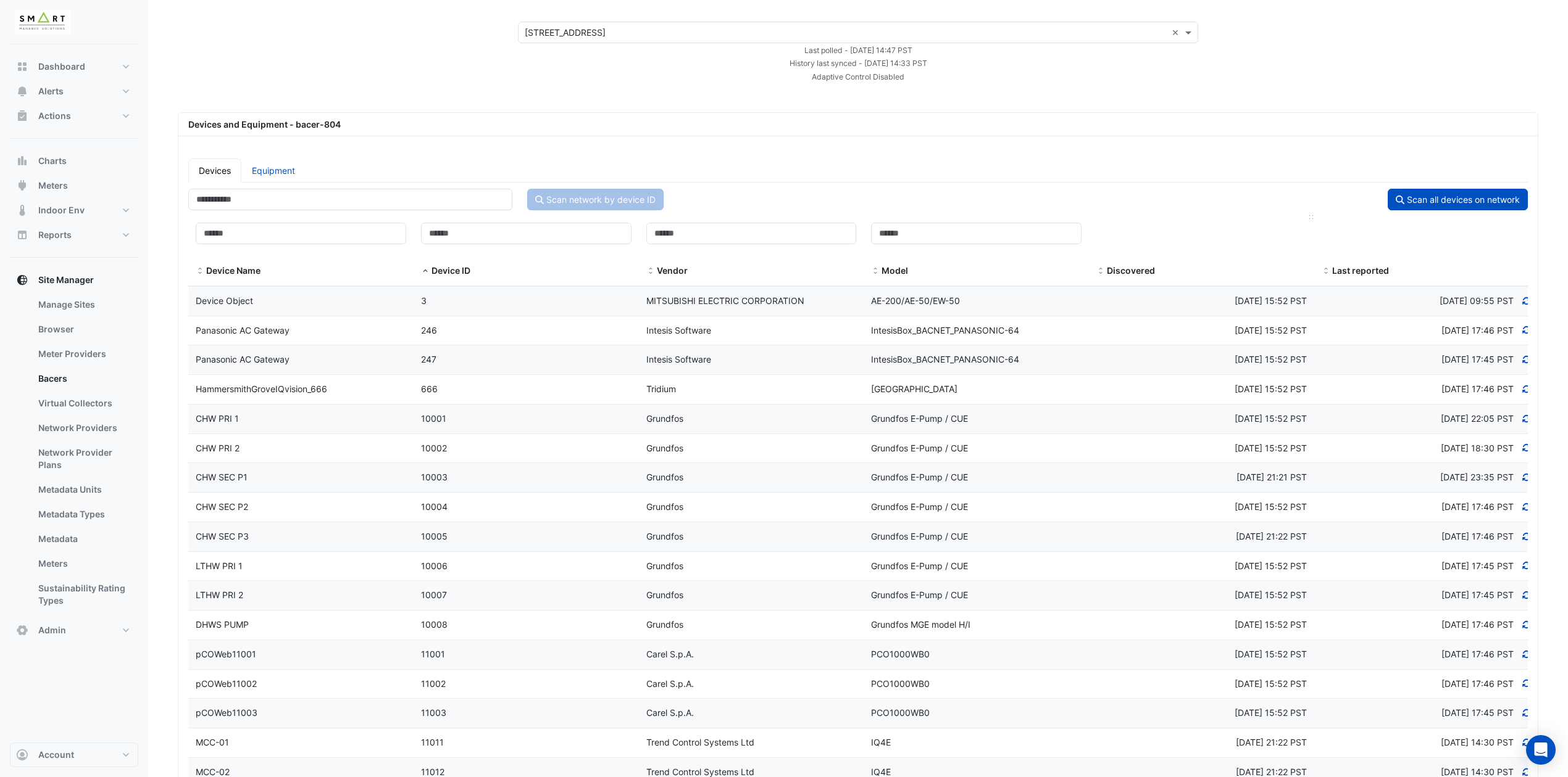
click at [1103, 269] on span at bounding box center [1100, 271] width 8 height 10
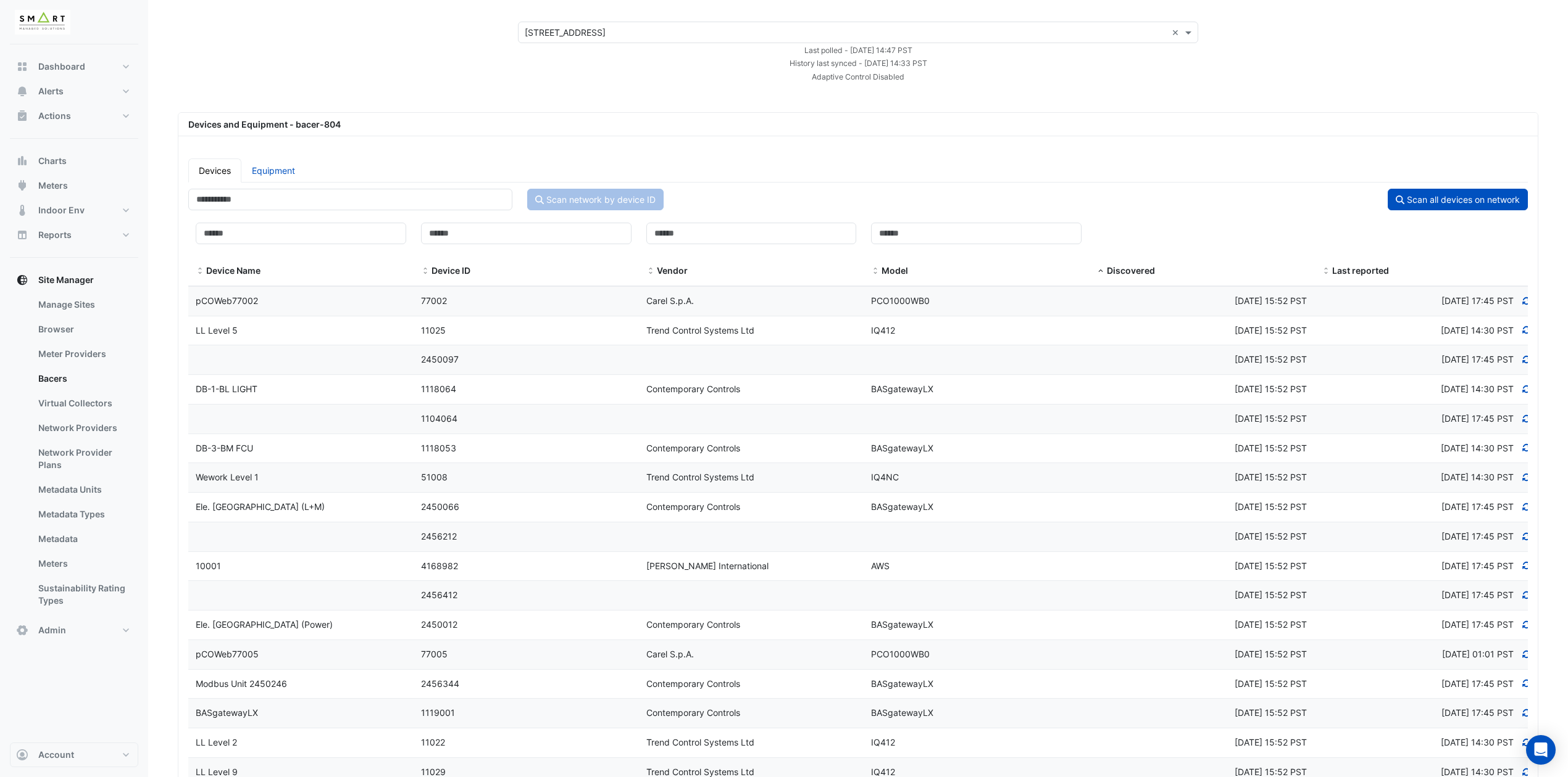
click at [1326, 269] on span at bounding box center [1326, 271] width 8 height 10
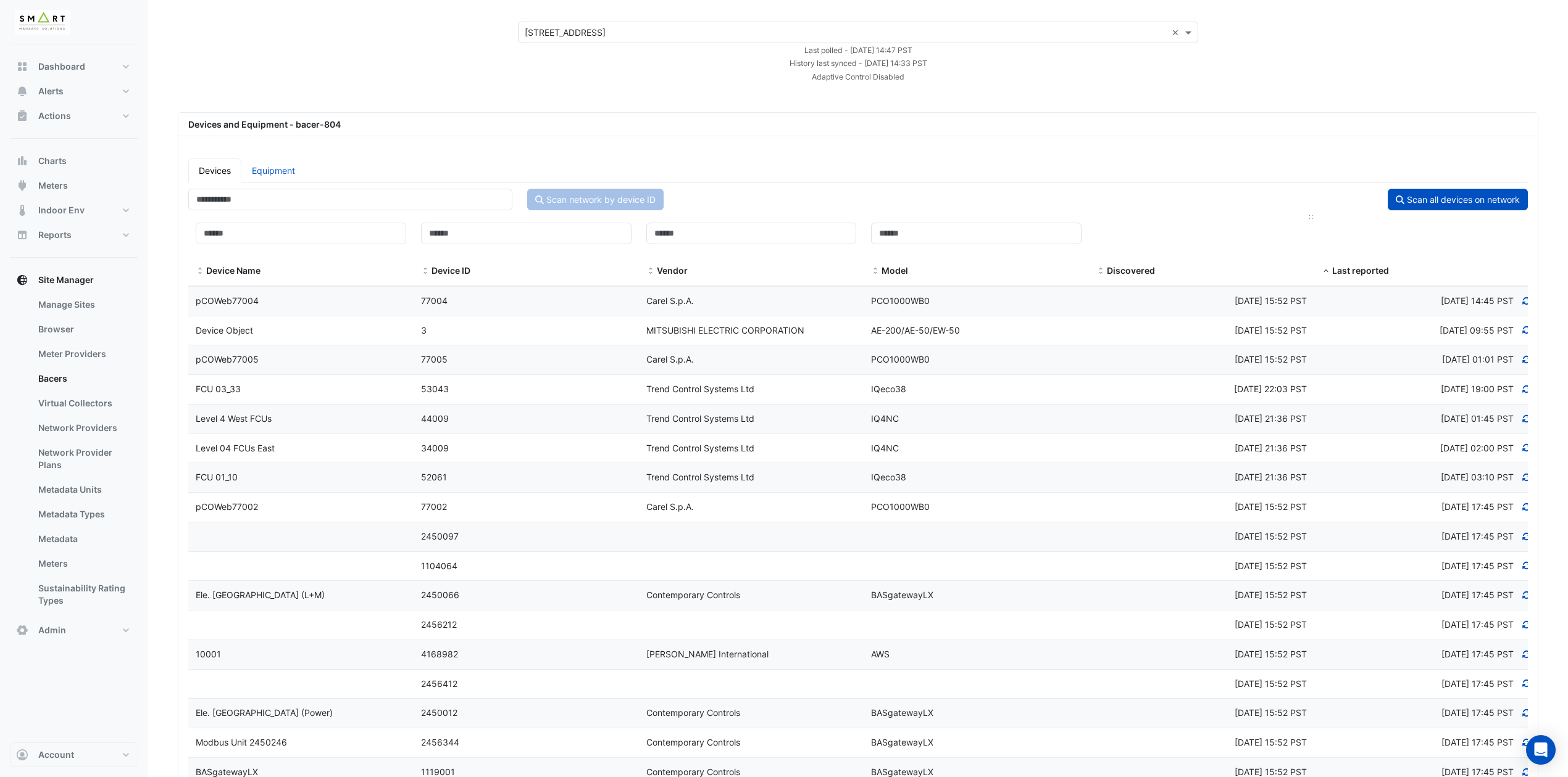
click at [1101, 268] on span at bounding box center [1100, 271] width 8 height 10
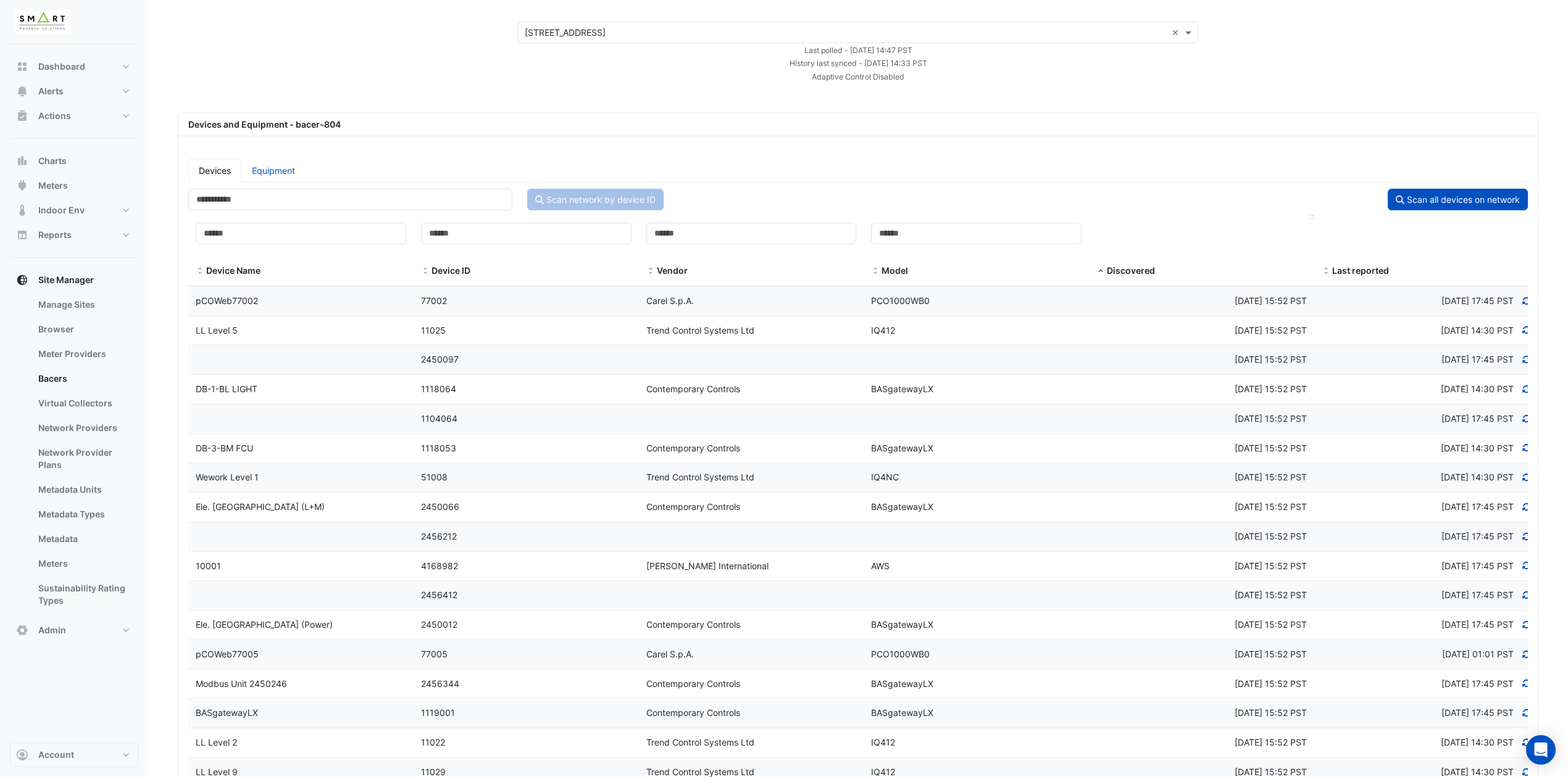
click at [1101, 268] on span at bounding box center [1100, 271] width 8 height 10
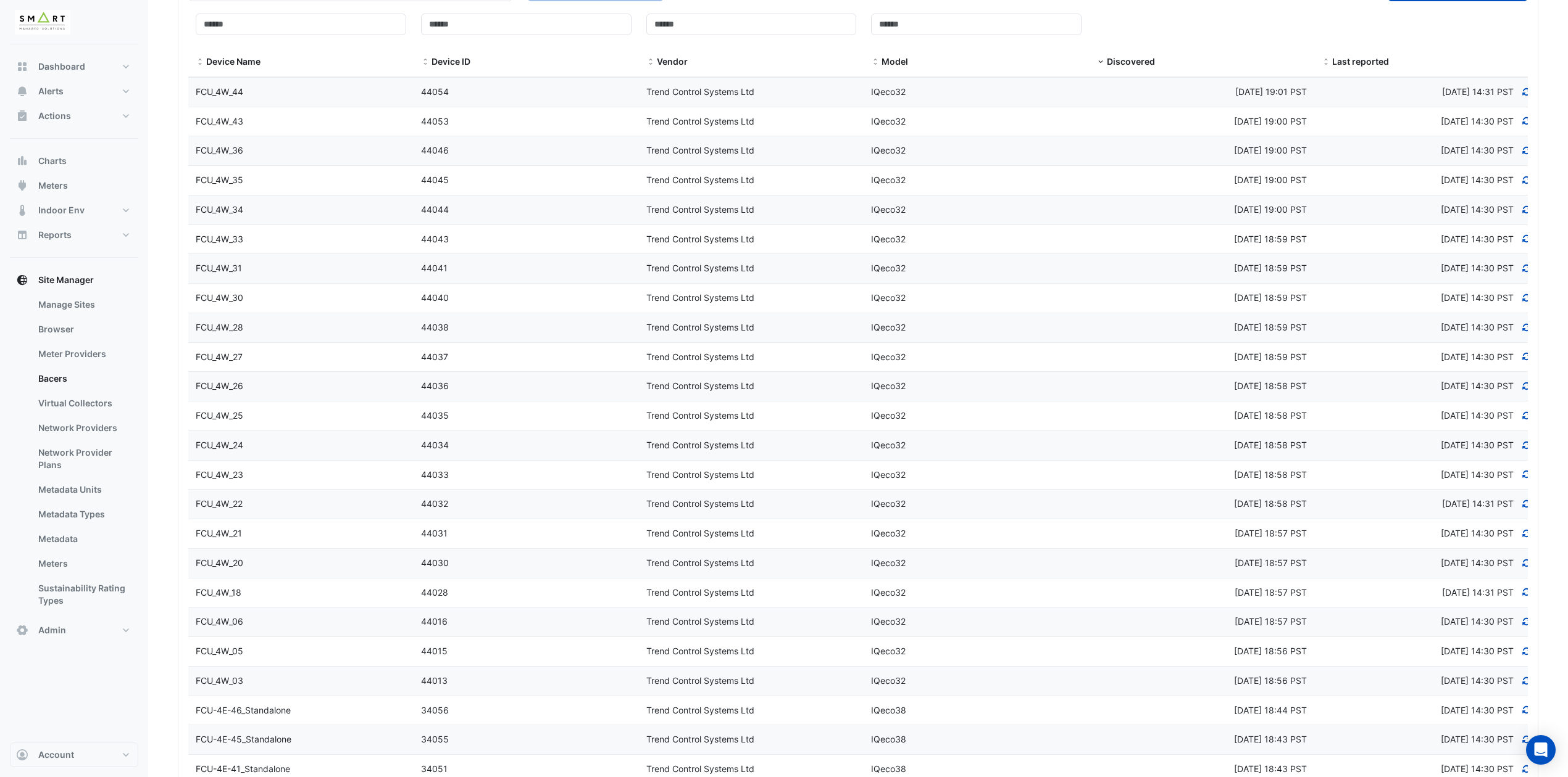
scroll to position [0, 0]
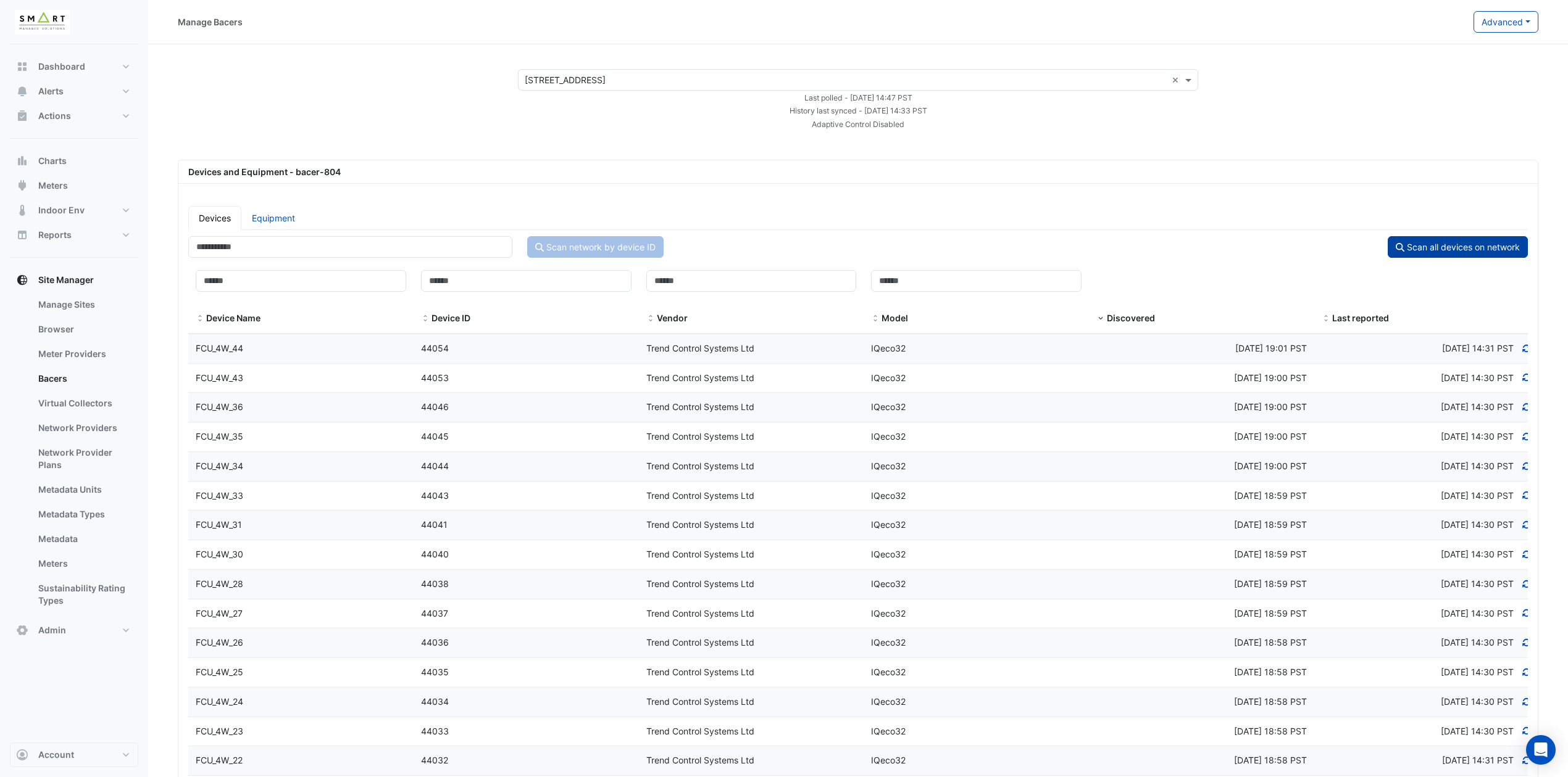
click at [1435, 245] on button "Scan all devices on network" at bounding box center [1457, 247] width 140 height 22
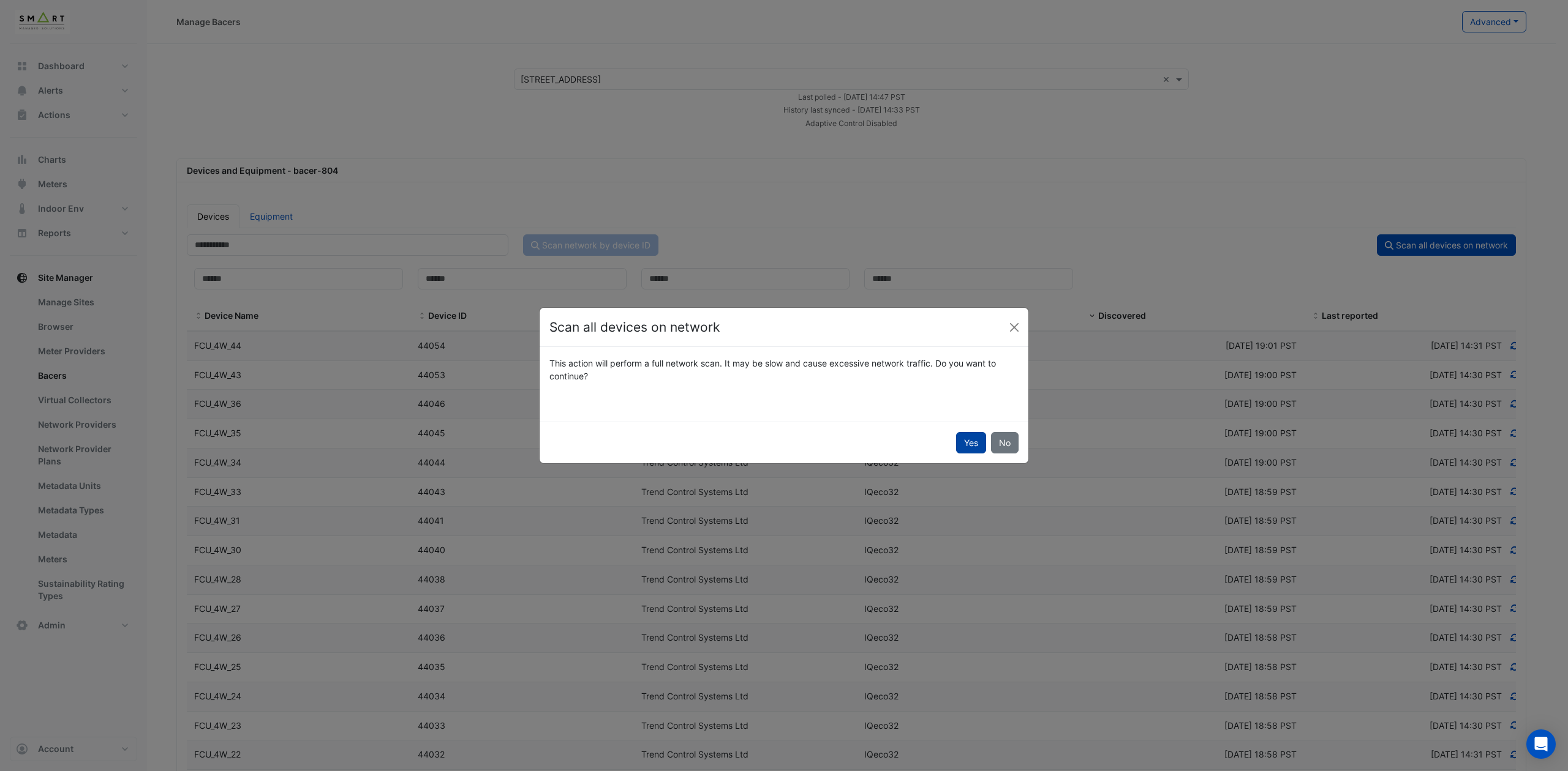
click at [965, 447] on button "Yes" at bounding box center [971, 443] width 30 height 21
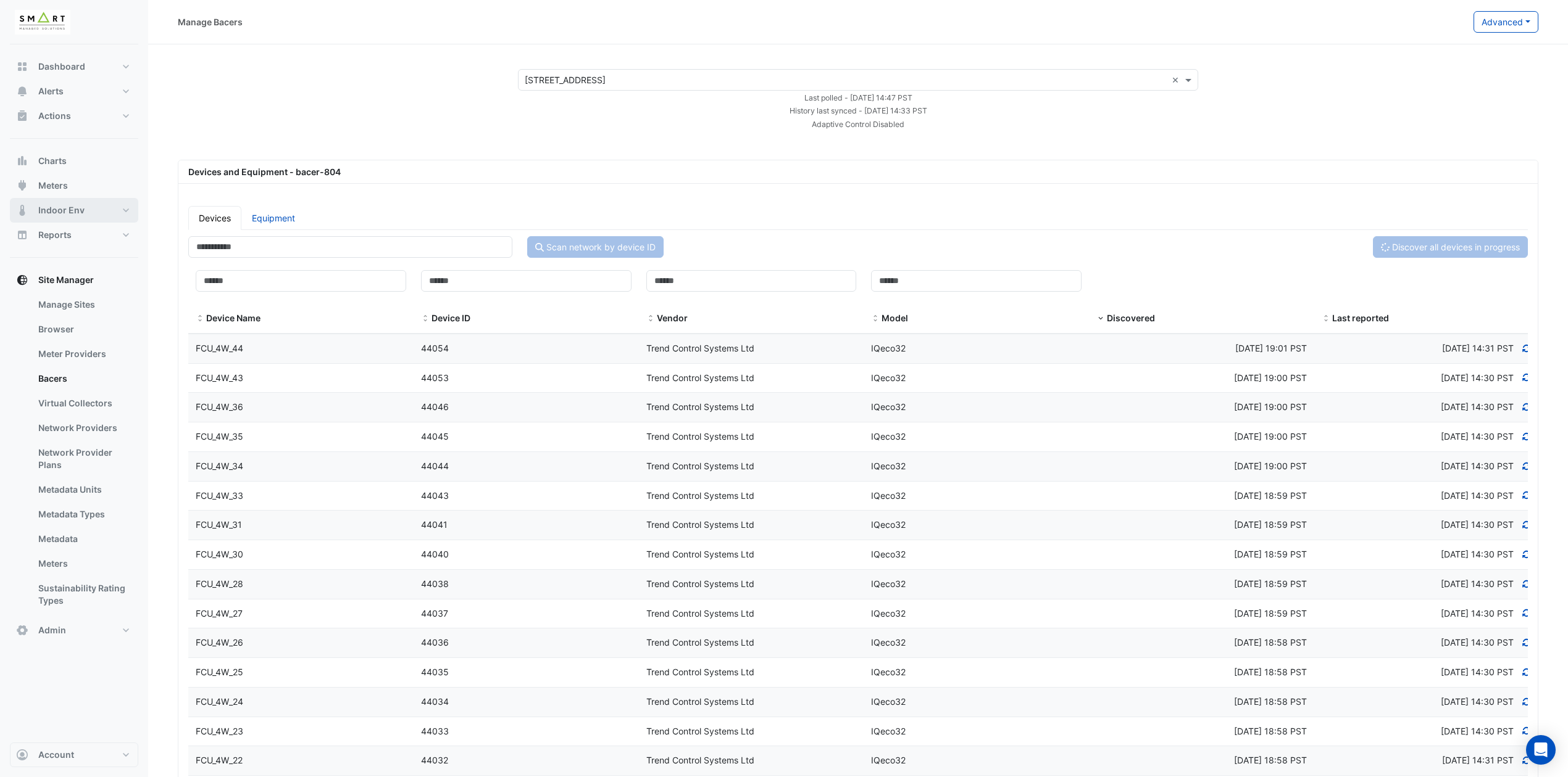
click at [124, 211] on button "Indoor Env" at bounding box center [74, 211] width 128 height 25
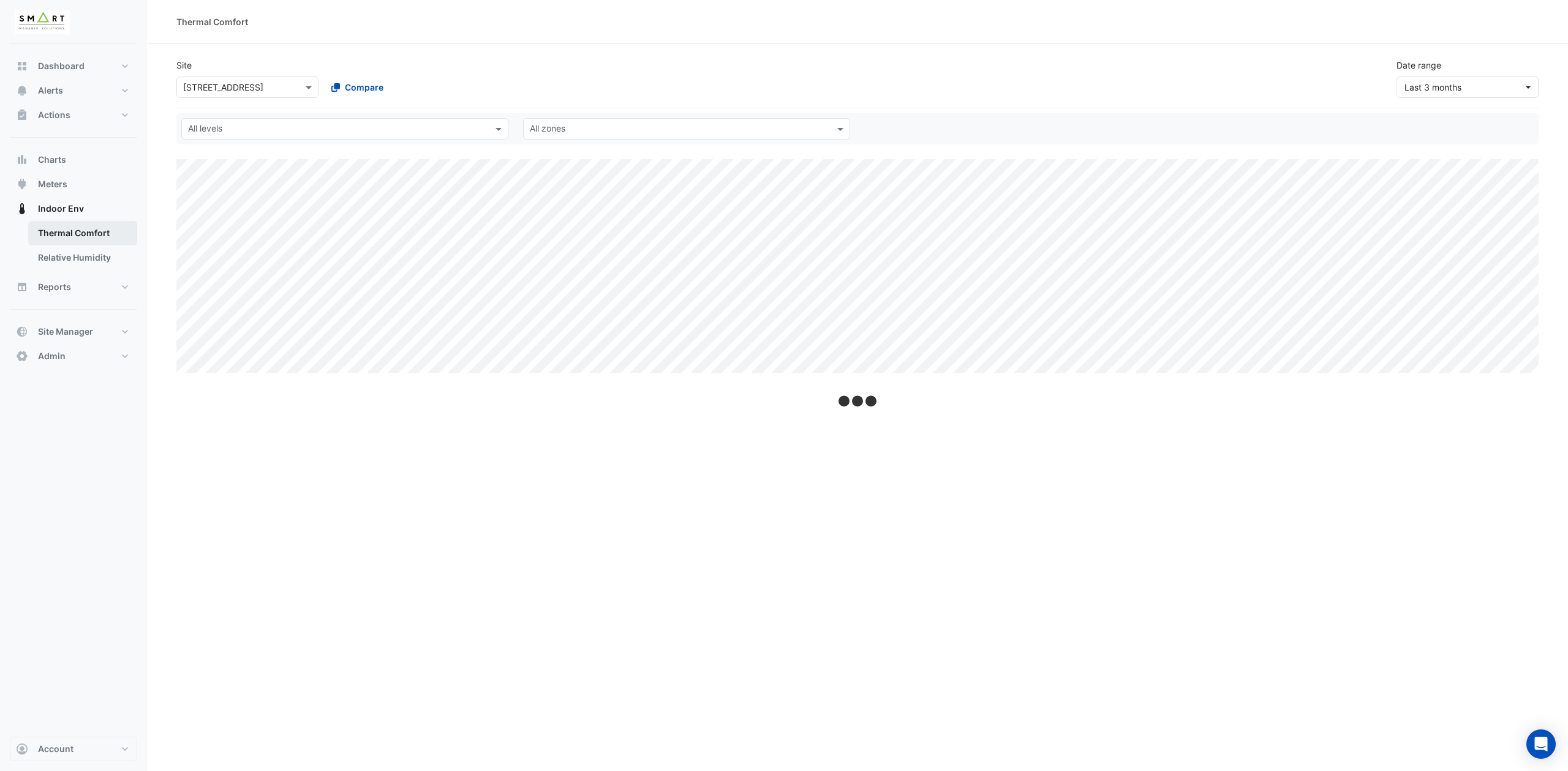
click at [89, 229] on link "Thermal Comfort" at bounding box center [83, 234] width 109 height 25
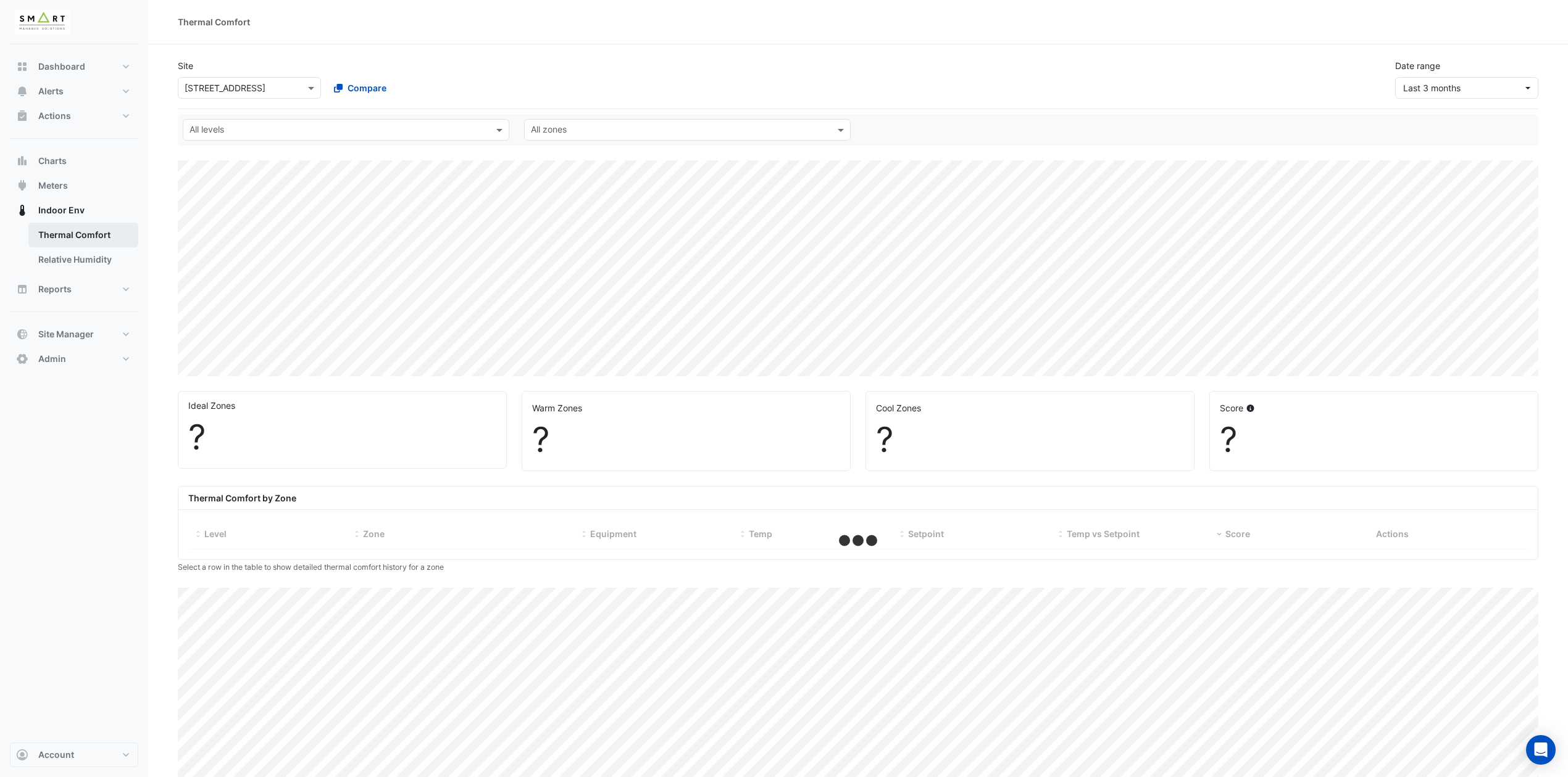
select select "***"
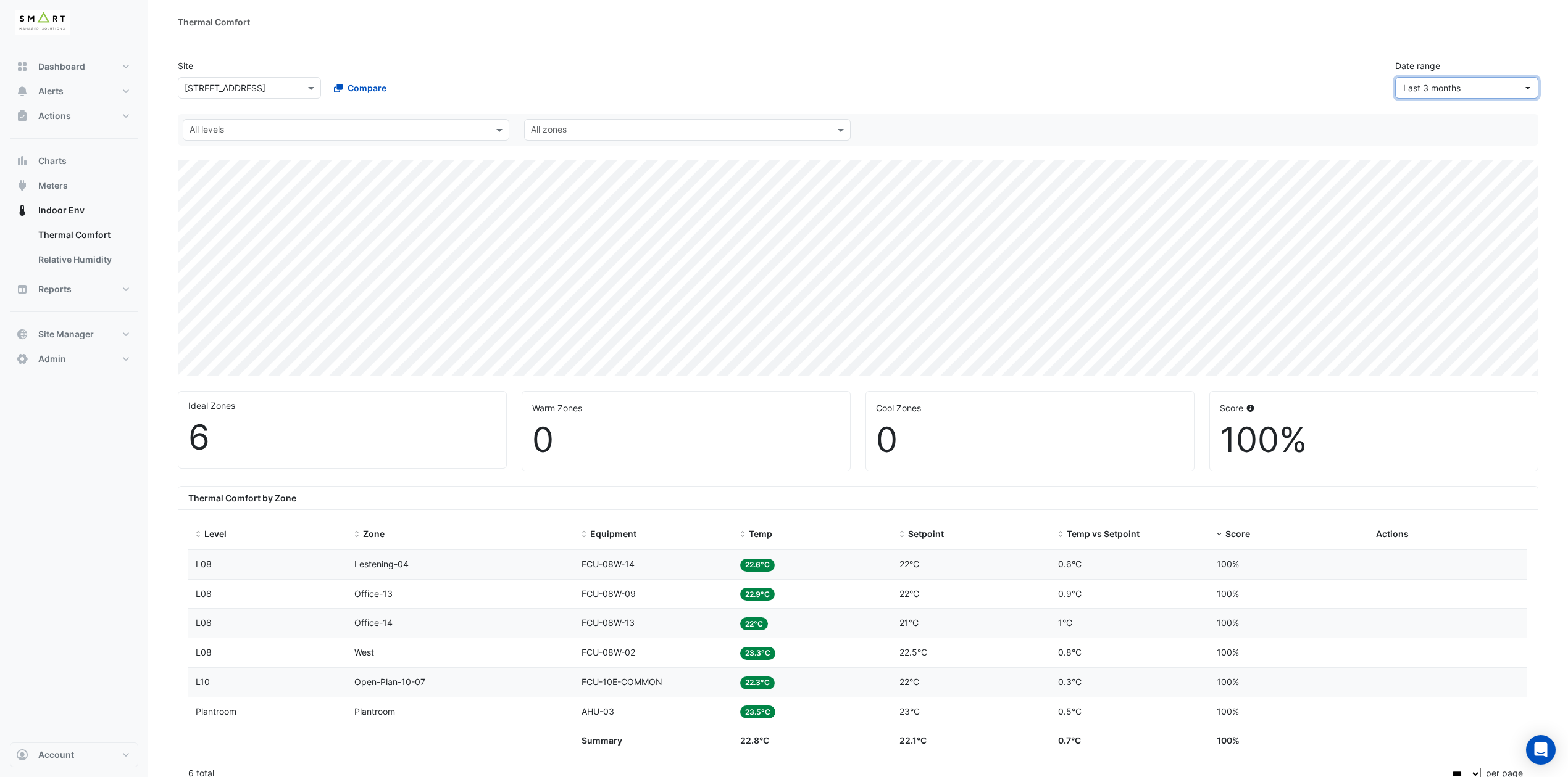
click at [1524, 84] on button "Last 3 months" at bounding box center [1466, 88] width 143 height 22
click at [1426, 149] on div "Last 7 days" at bounding box center [1428, 143] width 47 height 13
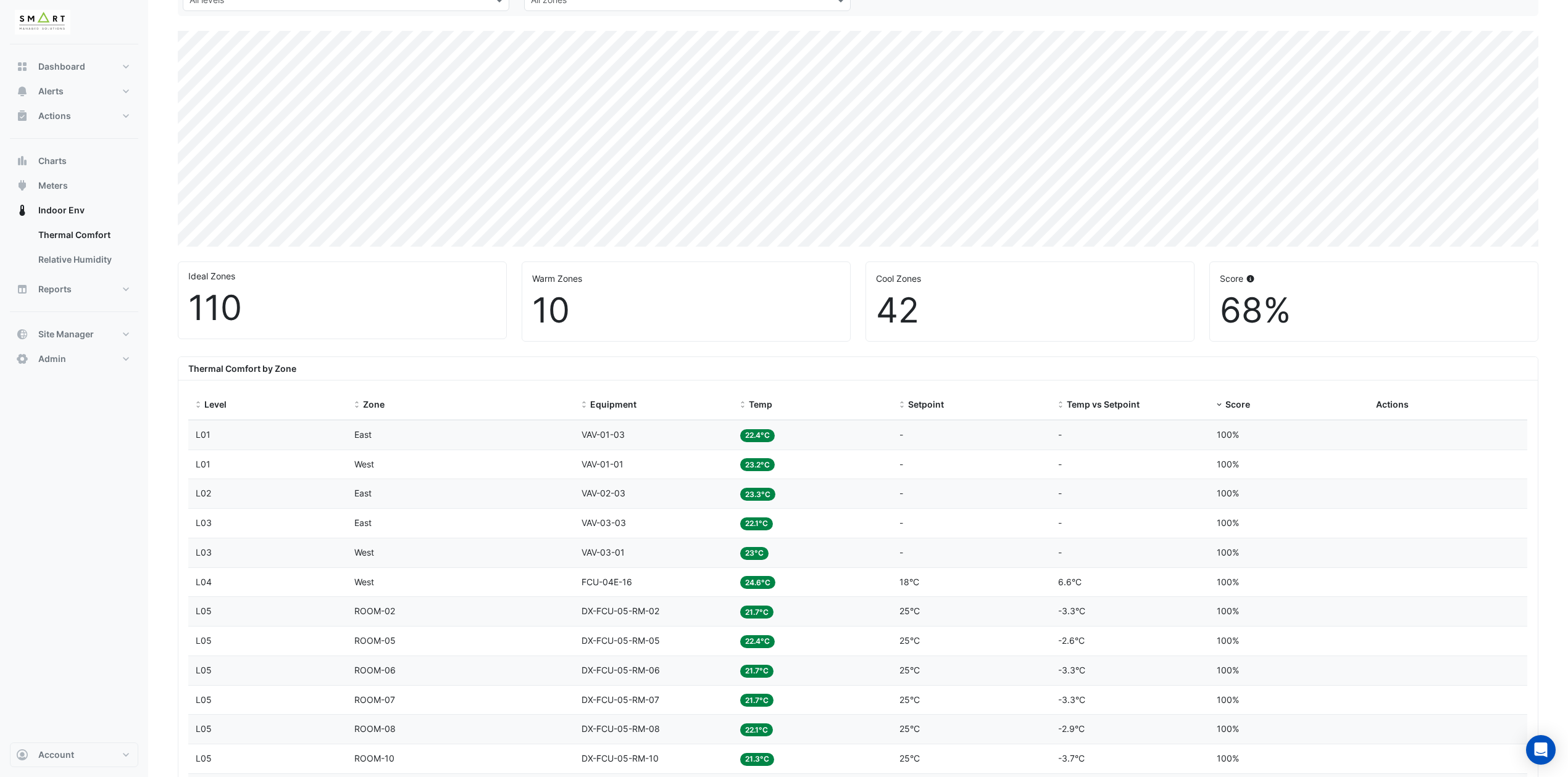
scroll to position [247, 0]
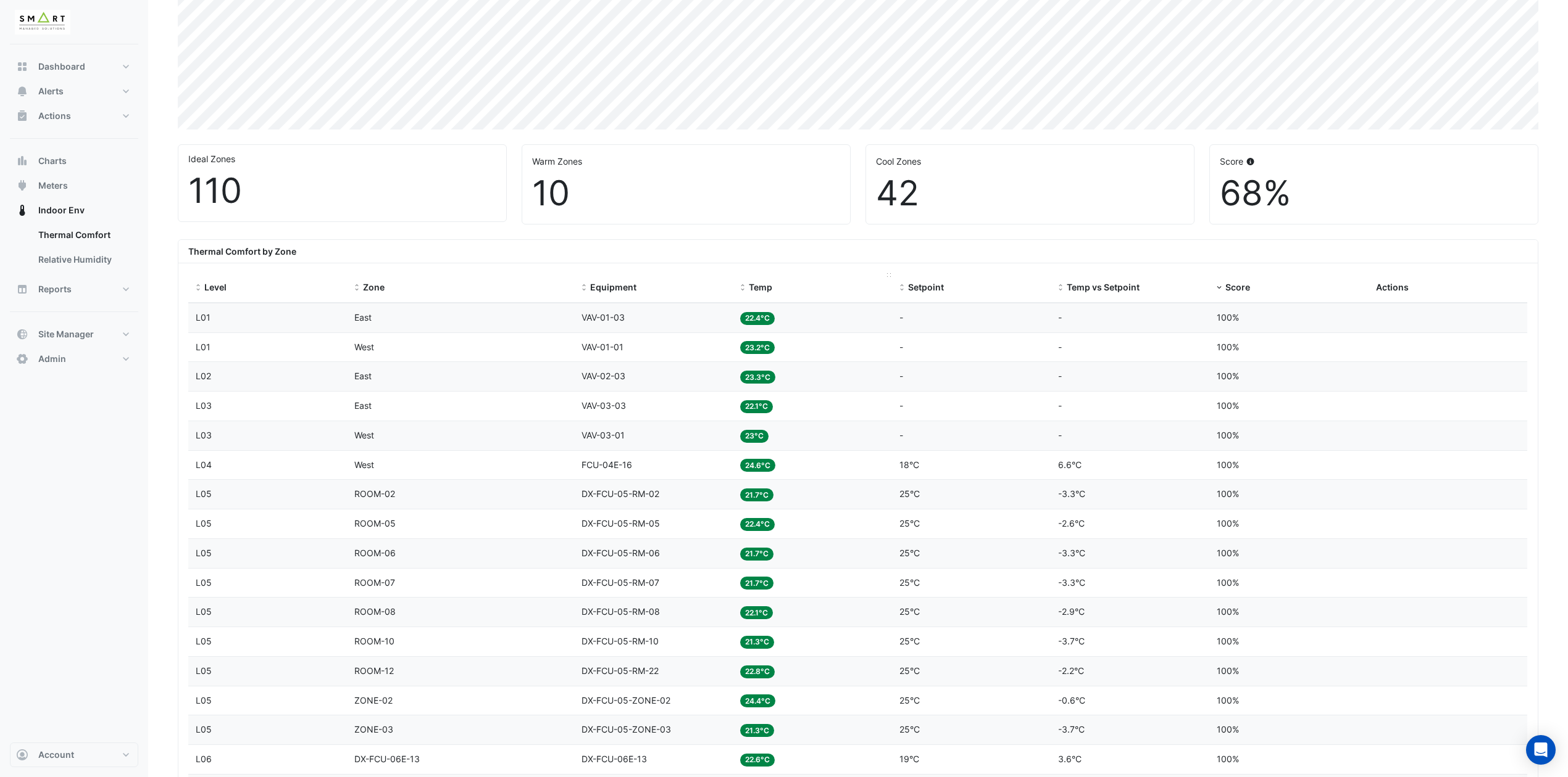
click at [742, 282] on datatable-header-cell "Temp" at bounding box center [811, 288] width 158 height 29
click at [743, 285] on span at bounding box center [742, 288] width 8 height 10
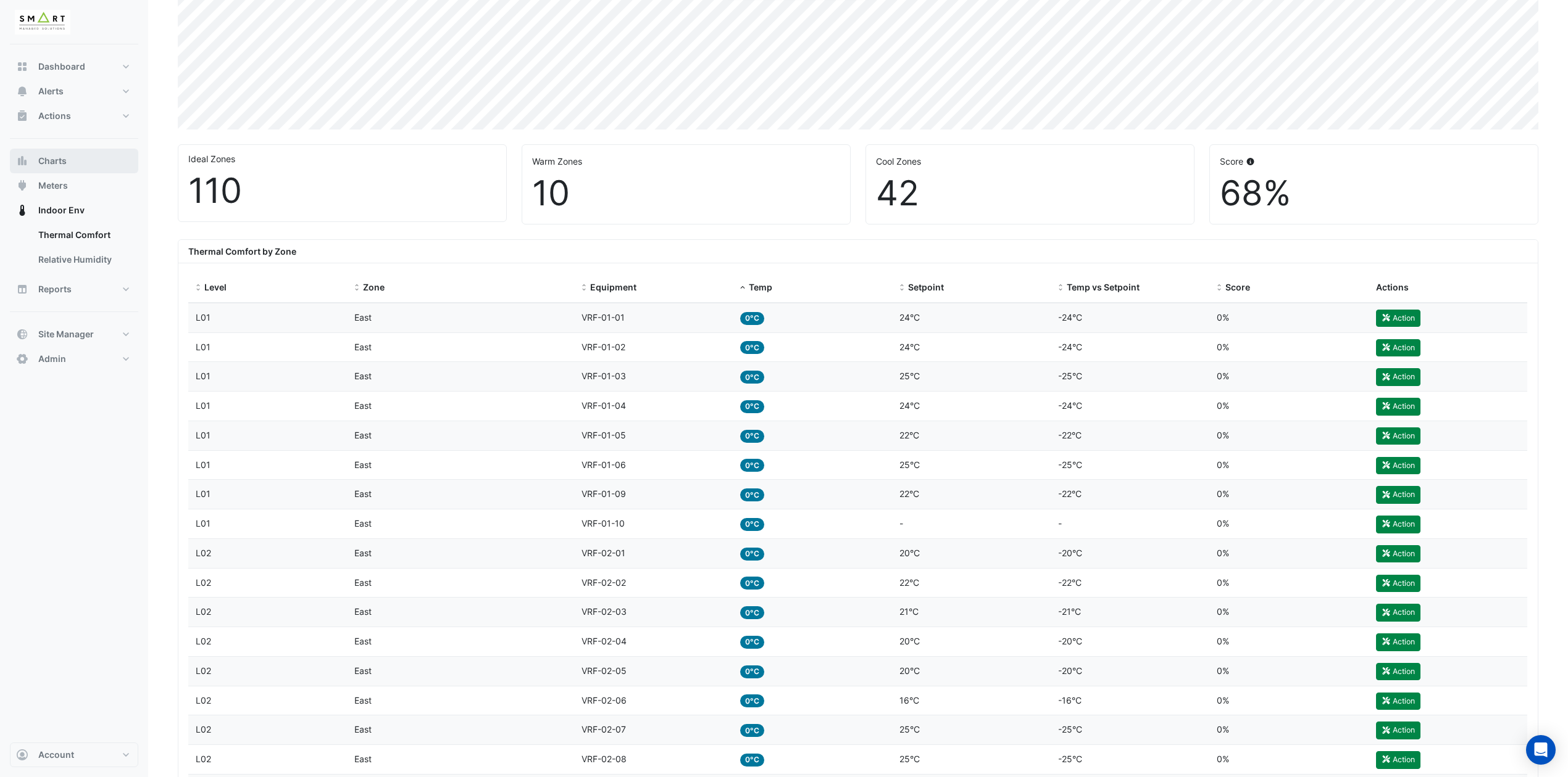
click at [74, 163] on button "Charts" at bounding box center [74, 161] width 128 height 25
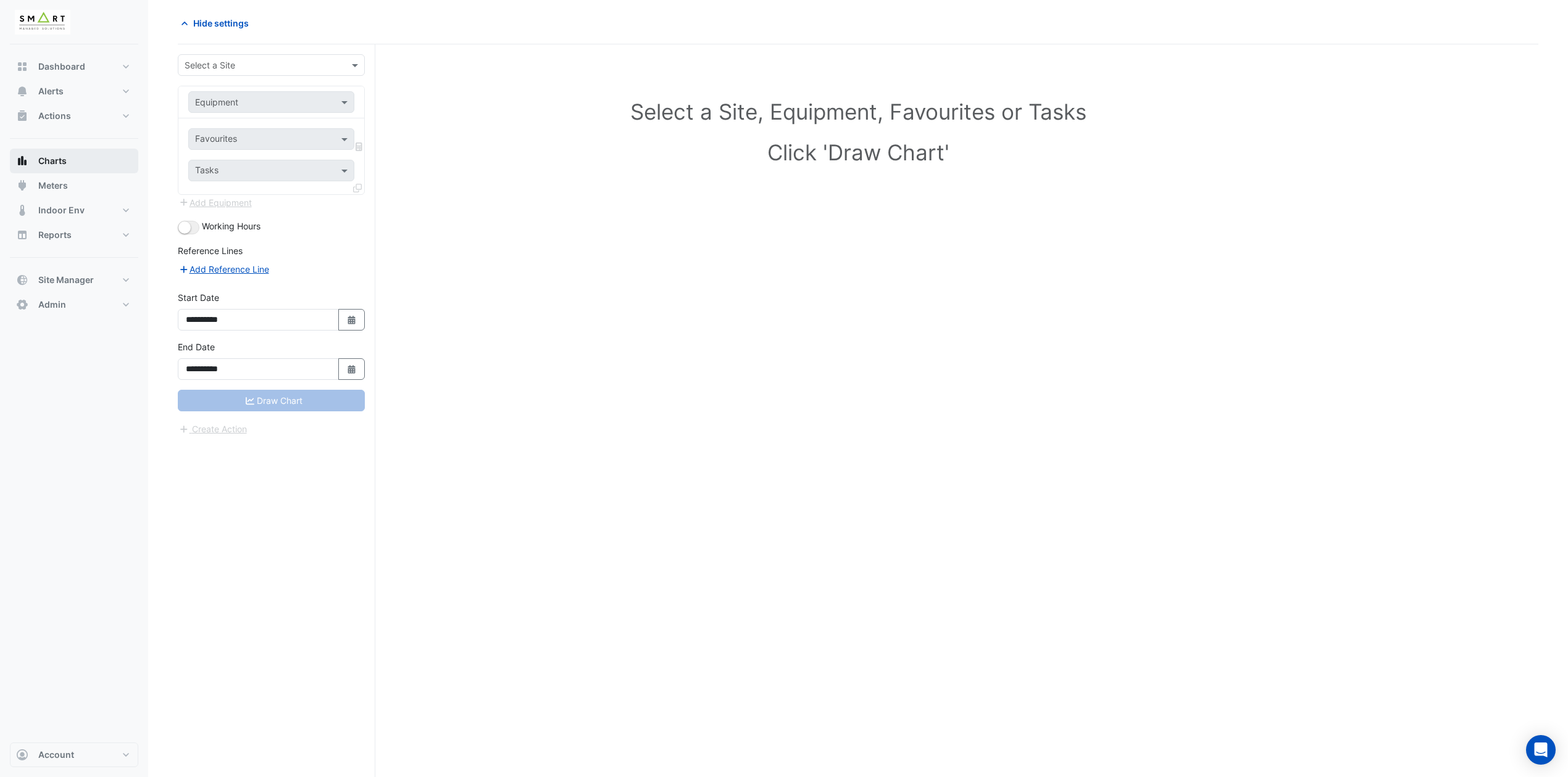
scroll to position [48, 0]
click at [297, 62] on input "text" at bounding box center [259, 66] width 149 height 13
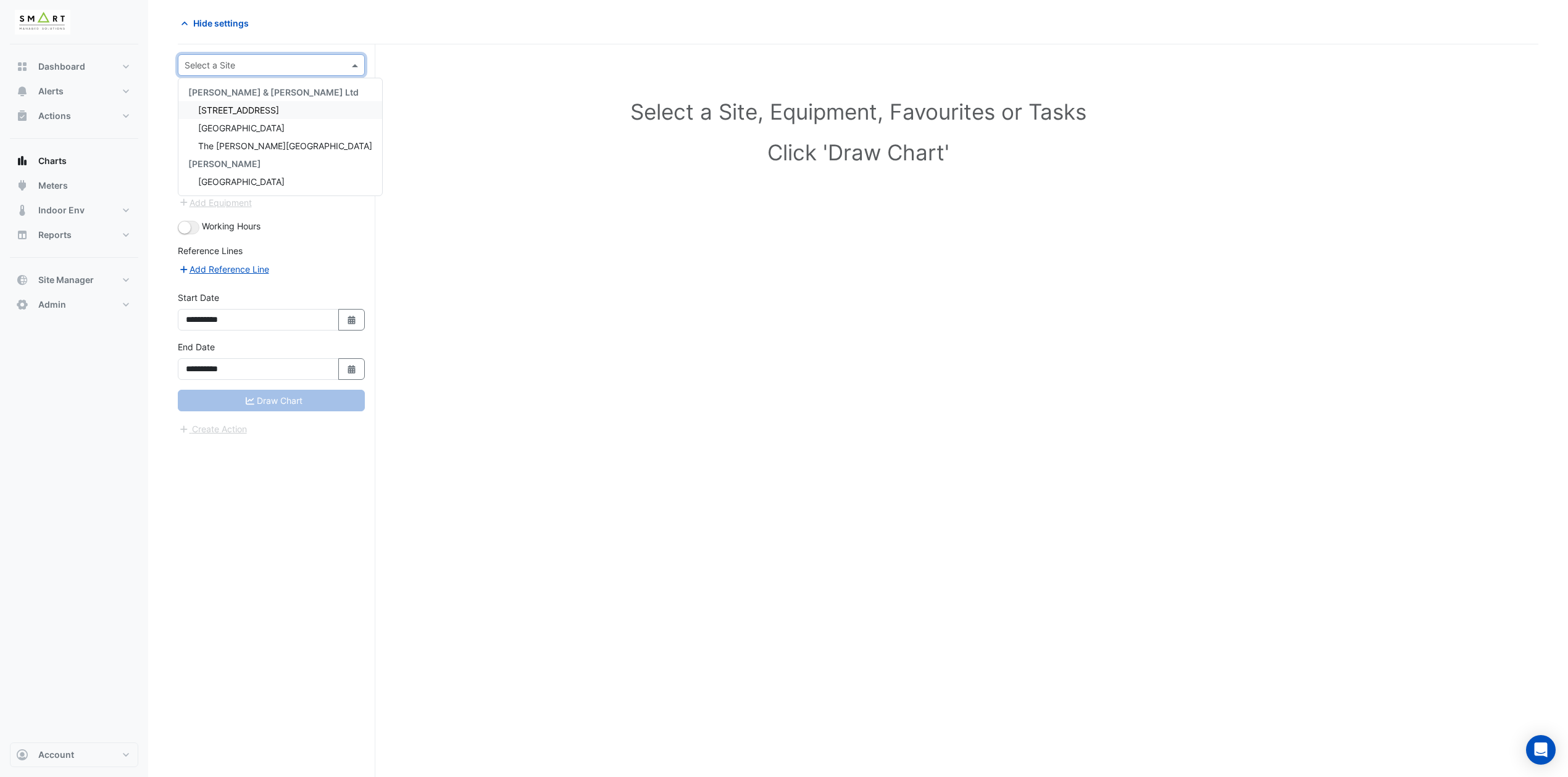
click at [269, 106] on span "[STREET_ADDRESS]" at bounding box center [239, 110] width 81 height 11
click at [269, 109] on div "Equipment" at bounding box center [271, 102] width 166 height 22
click at [235, 131] on div "AHU-01" at bounding box center [273, 129] width 168 height 18
click at [254, 143] on input "text" at bounding box center [264, 140] width 138 height 13
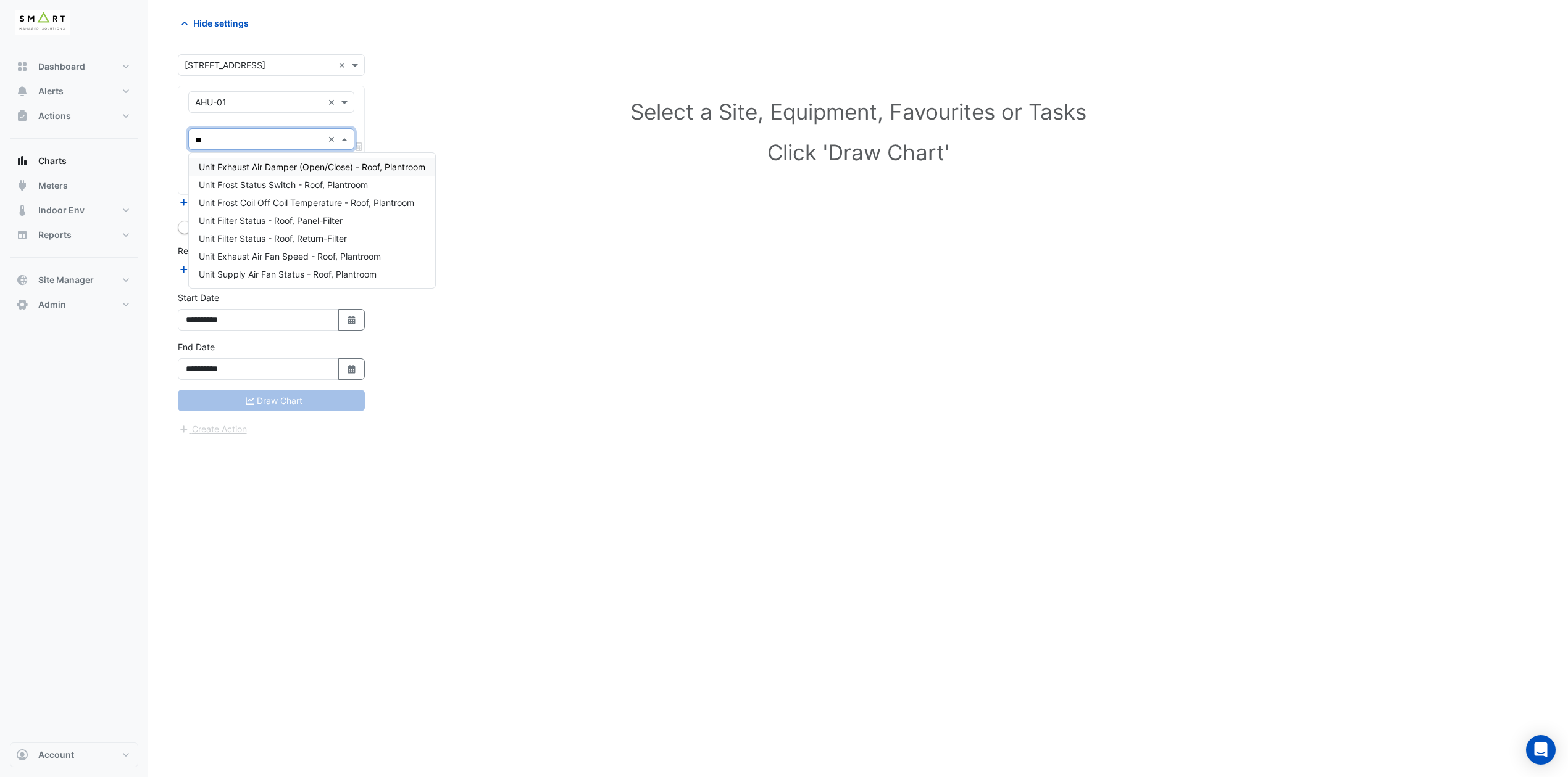
type input "***"
click at [290, 220] on span "Unit Supply Air Fan Status - Roof, Plantroom" at bounding box center [287, 221] width 178 height 11
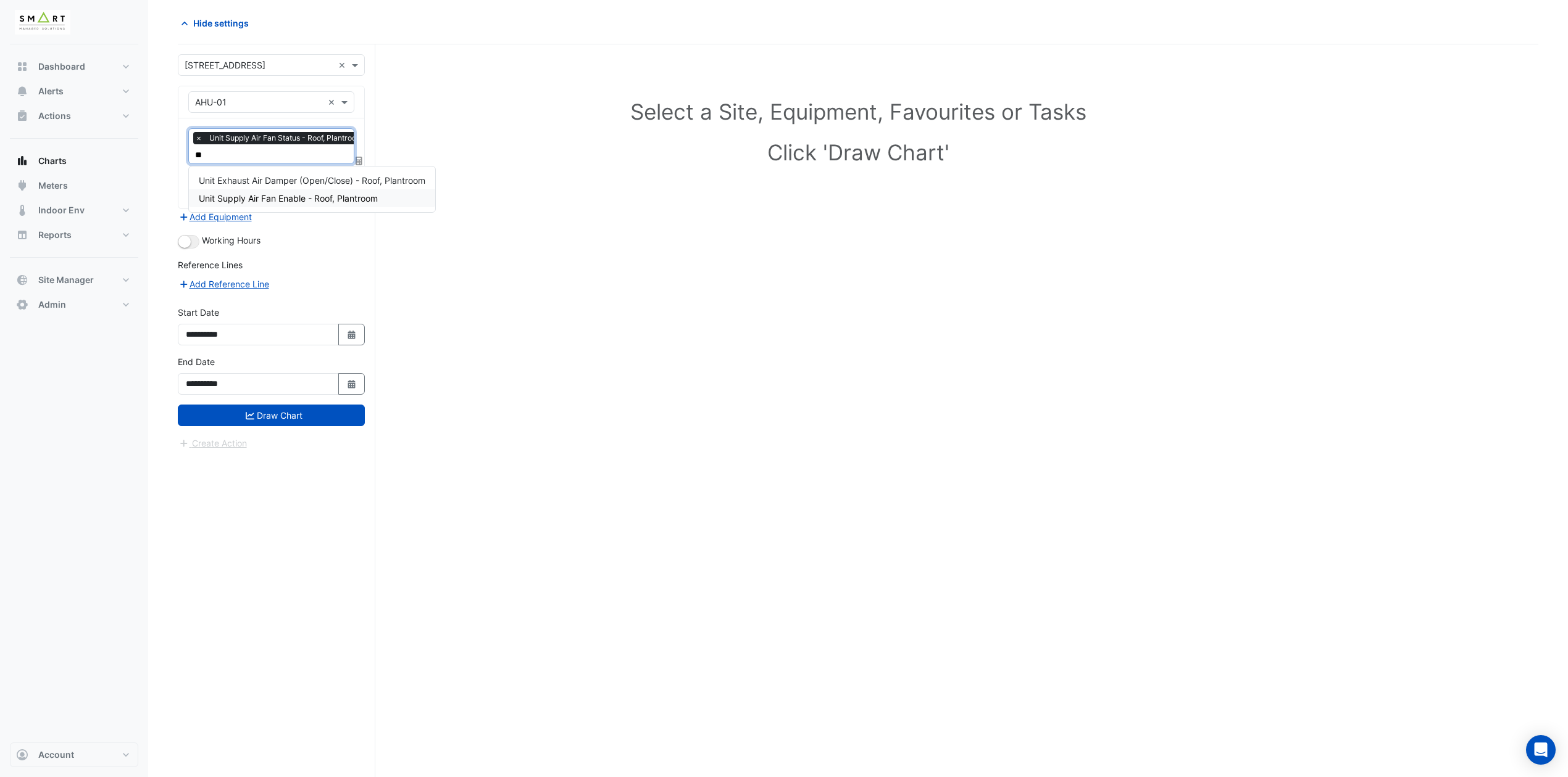
type input "***"
click at [313, 179] on span "Unit Supply Air Fan Enable - Roof, Plantroom" at bounding box center [288, 181] width 179 height 11
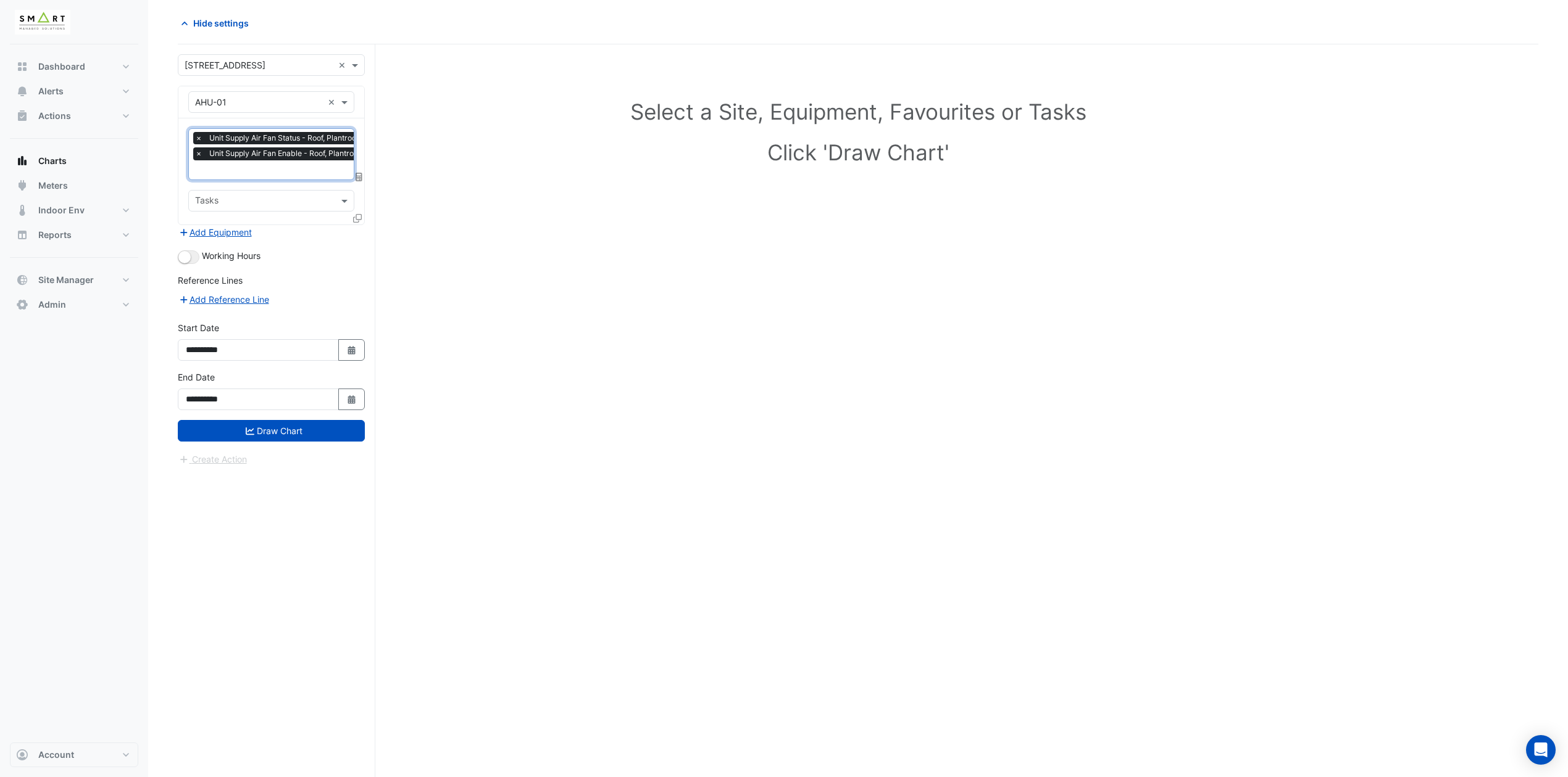
click at [357, 217] on icon at bounding box center [357, 218] width 8 height 8
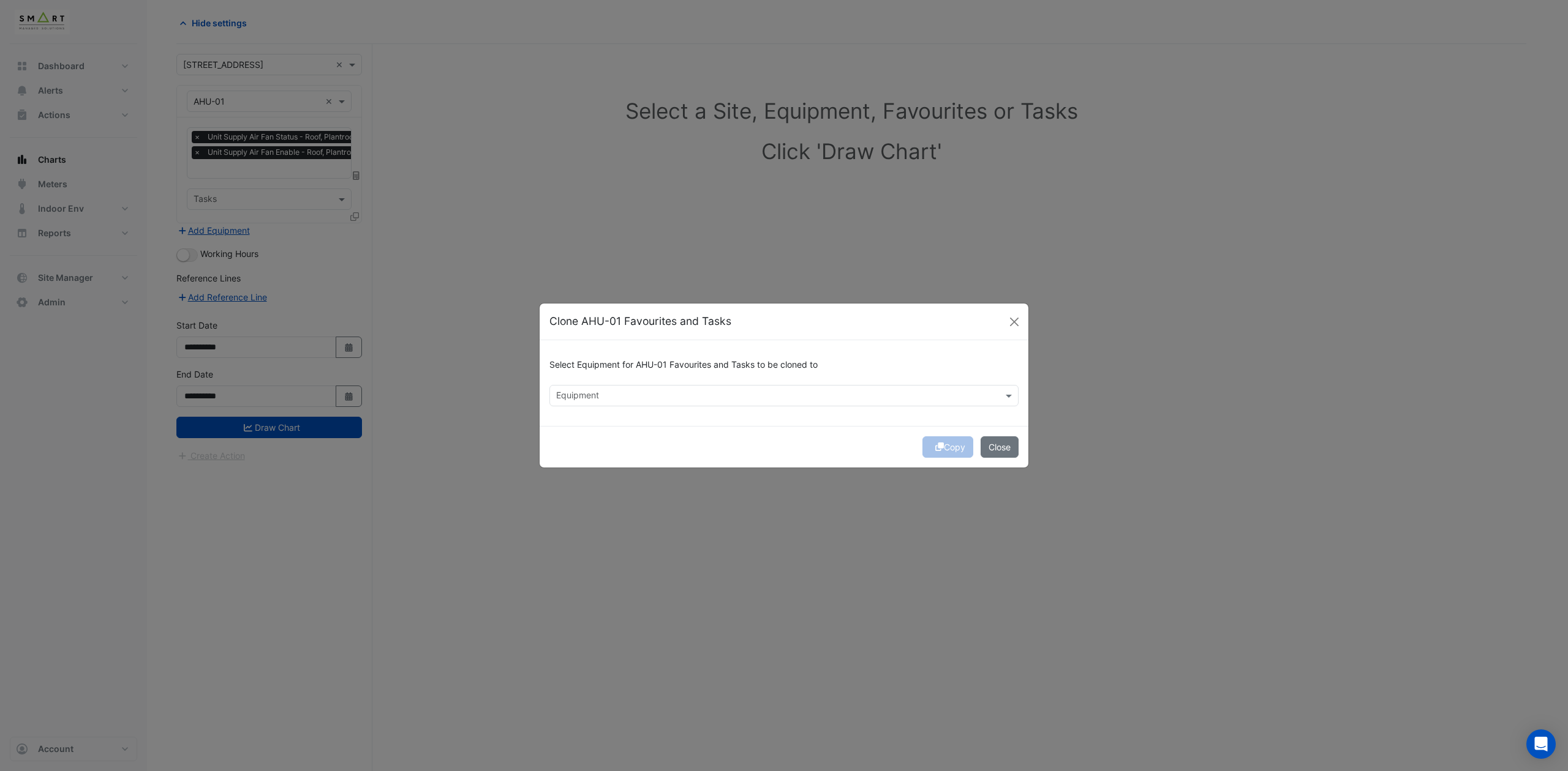
click at [644, 398] on input "text" at bounding box center [777, 397] width 441 height 13
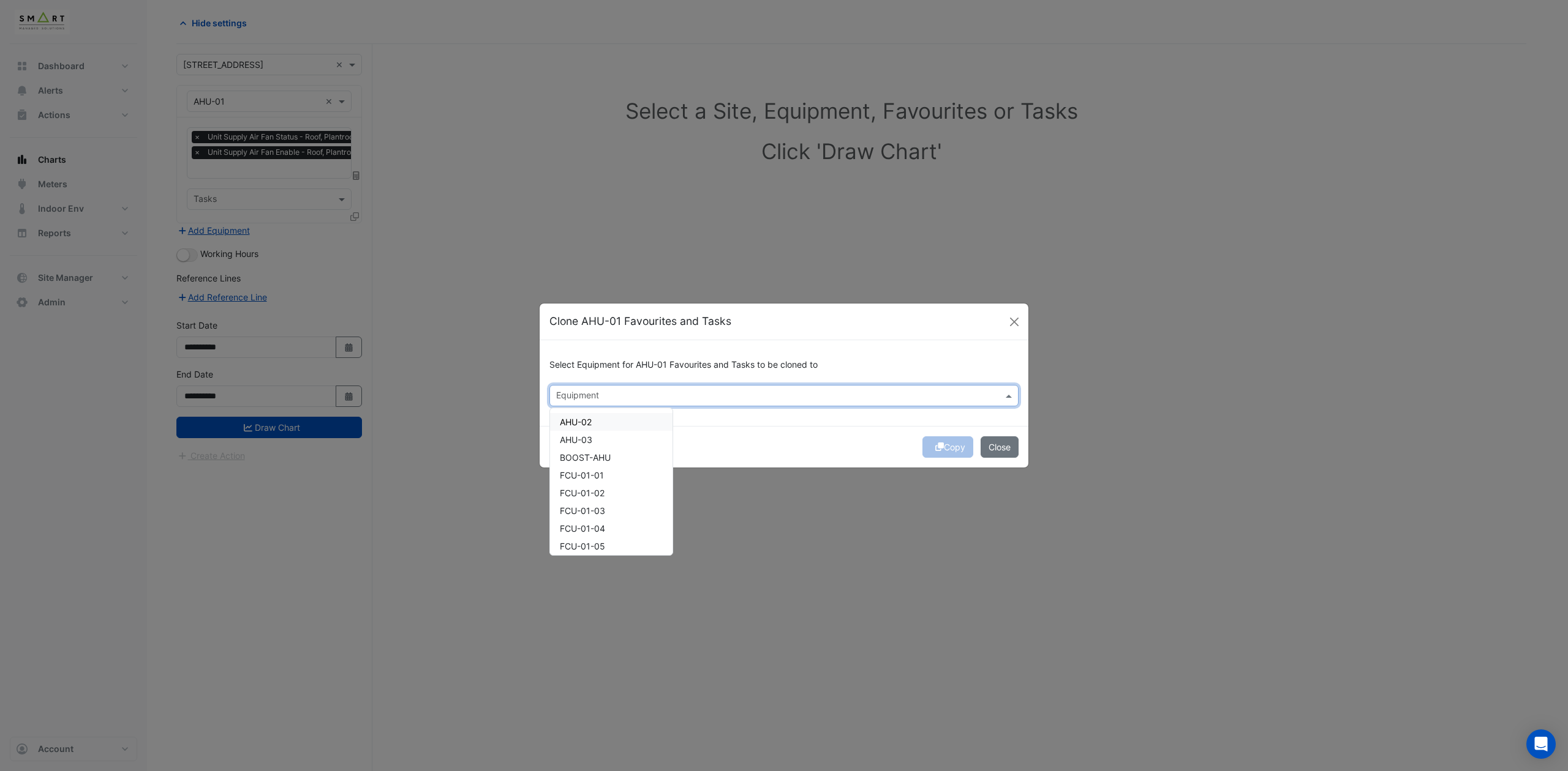
click at [605, 425] on div "AHU-02" at bounding box center [611, 422] width 123 height 18
click at [608, 437] on div "AHU-03" at bounding box center [611, 439] width 123 height 18
click at [941, 448] on div "Copy Close" at bounding box center [784, 446] width 489 height 41
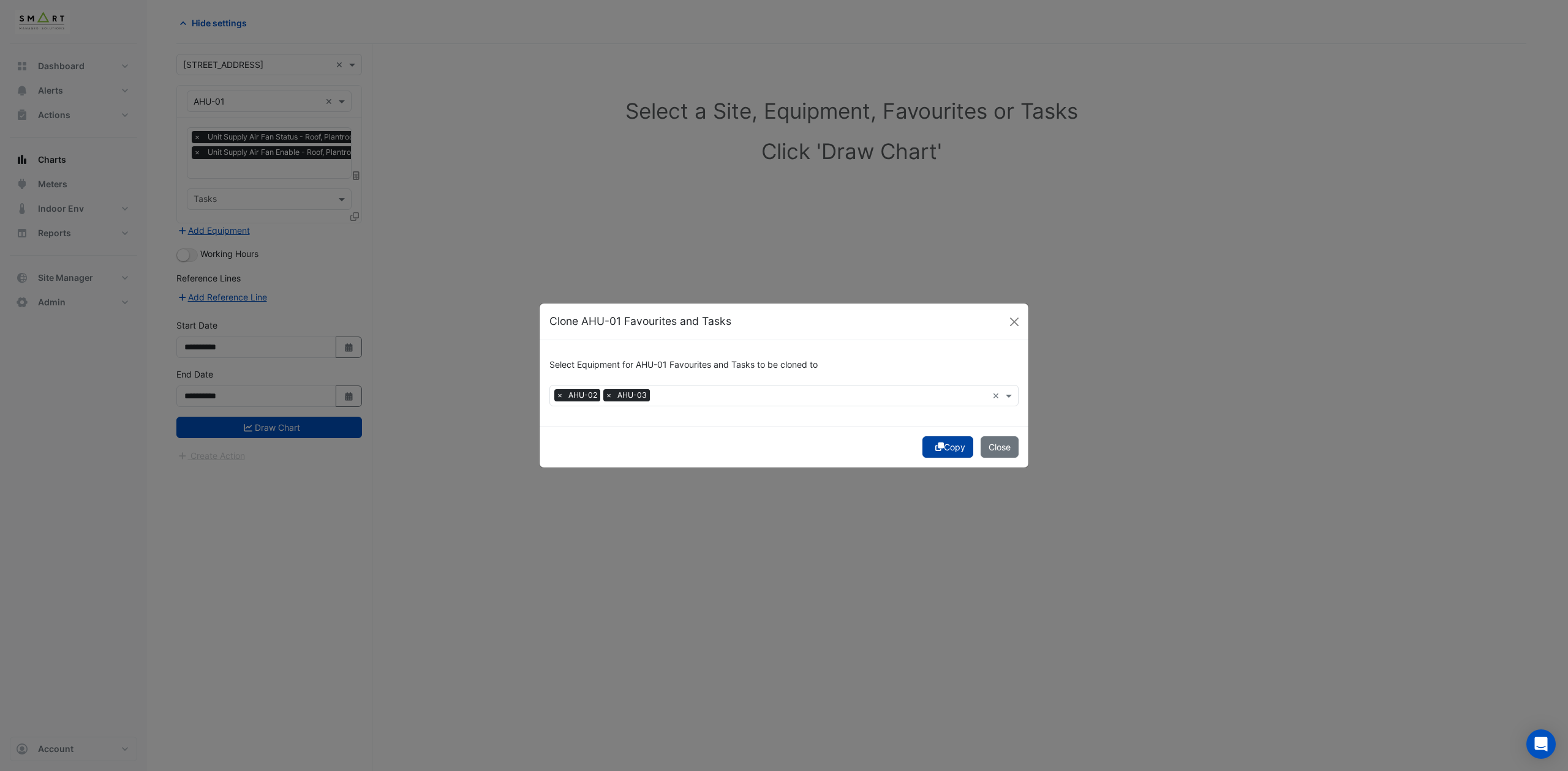
click at [942, 443] on button "Copy" at bounding box center [948, 447] width 51 height 21
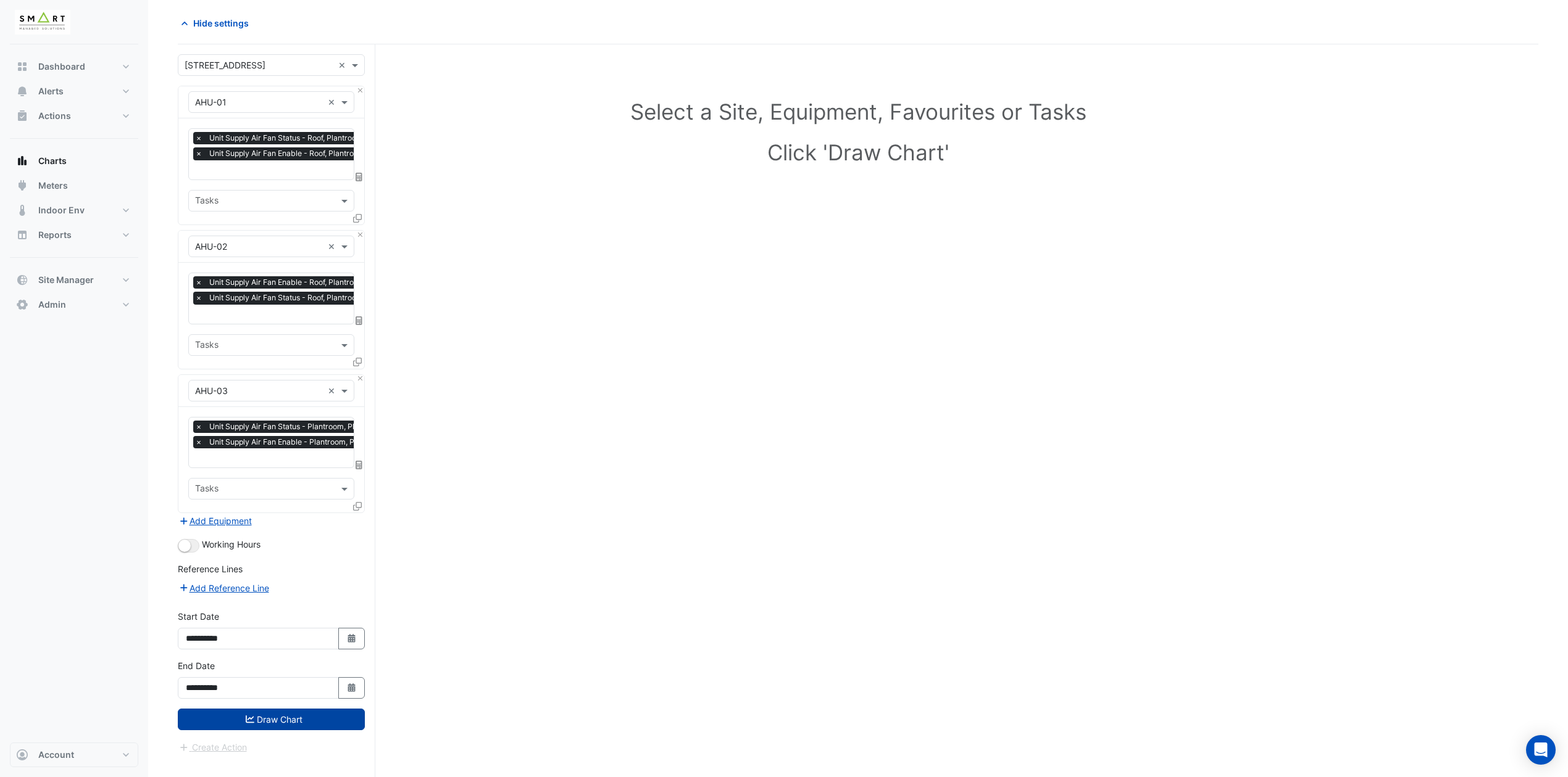
click at [313, 721] on button "Draw Chart" at bounding box center [271, 720] width 187 height 22
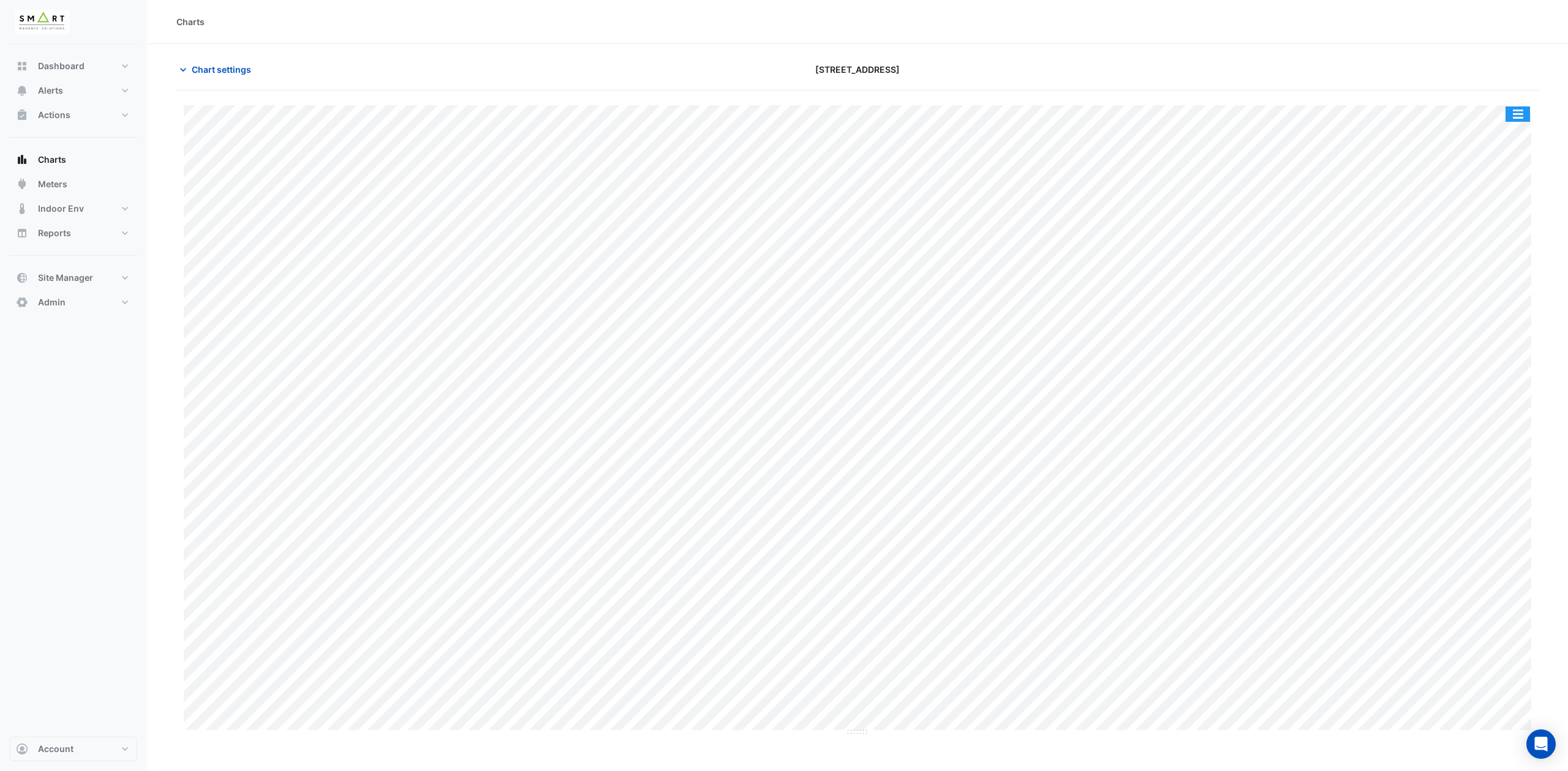
click at [1514, 111] on button "button" at bounding box center [1517, 114] width 25 height 15
click at [1490, 140] on div "Split by Equip" at bounding box center [1493, 136] width 74 height 22
